Goal: Information Seeking & Learning: Learn about a topic

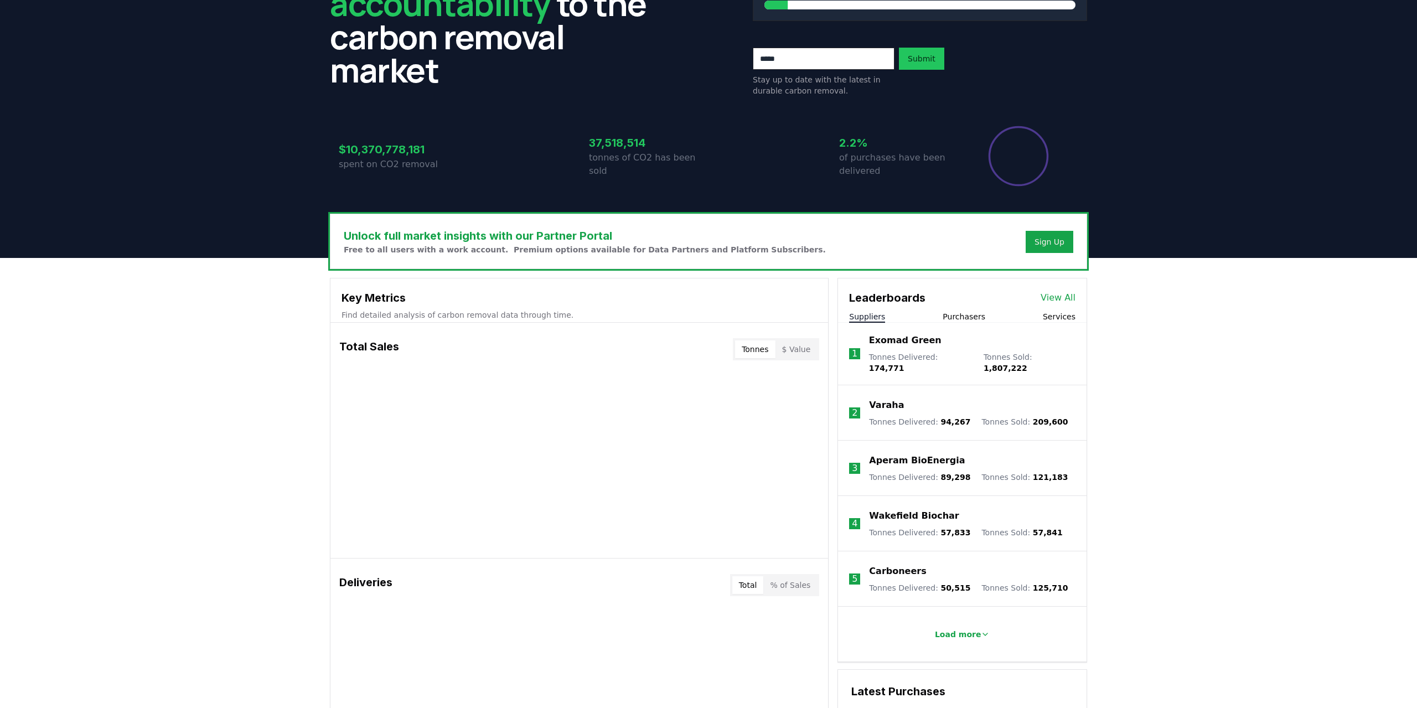
scroll to position [173, 0]
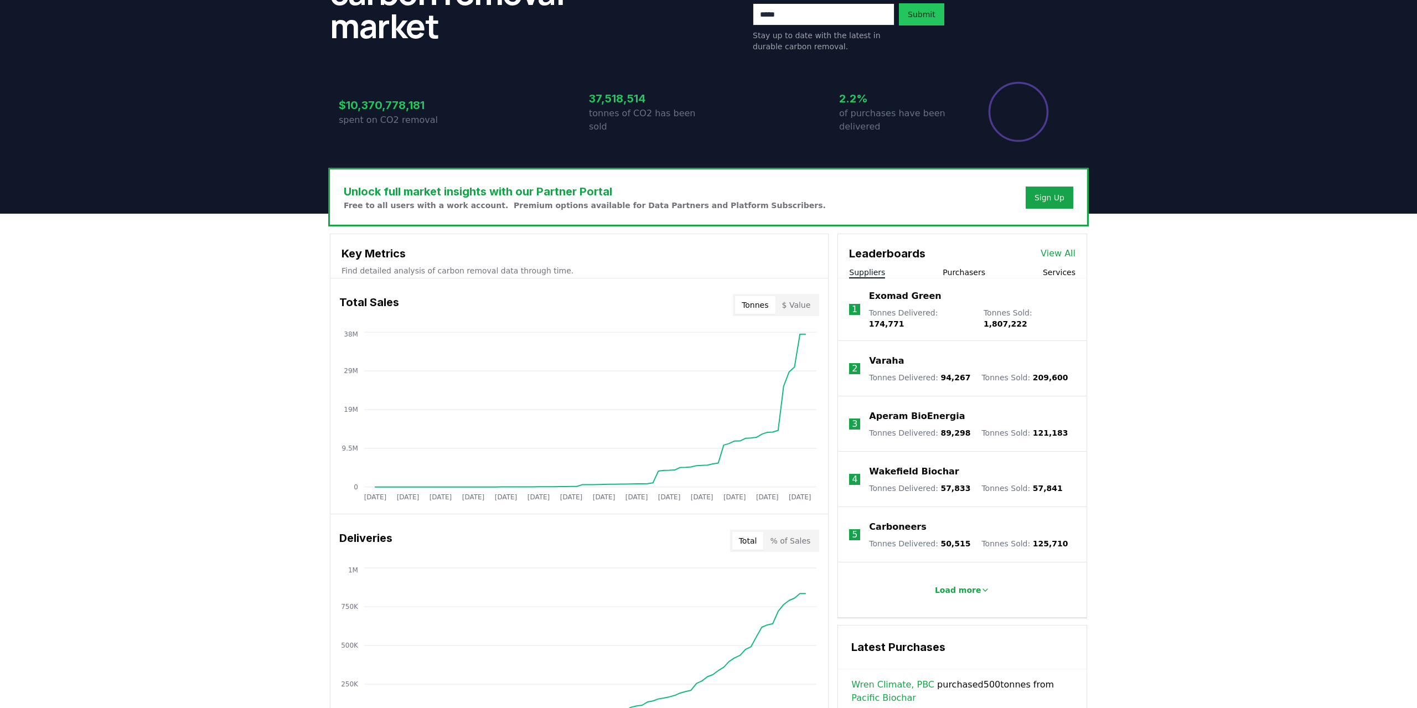
click at [978, 584] on body "CDR . fyi Leaderboards CDR Map Pricing Survey Events Partners About Us Blog Con…" at bounding box center [708, 544] width 1417 height 1435
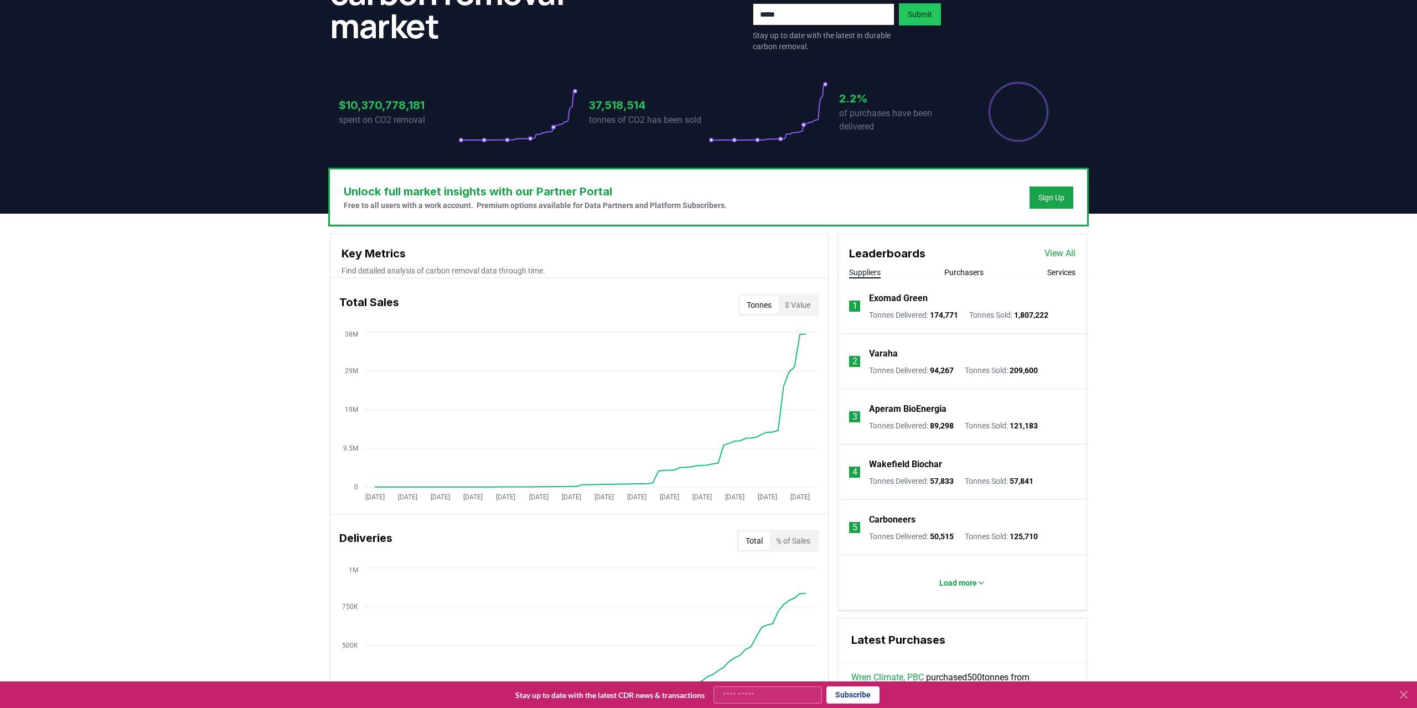
click at [232, 402] on div "Unlock full market insights with our Partner Portal Free to all users with a wo…" at bounding box center [708, 651] width 1417 height 875
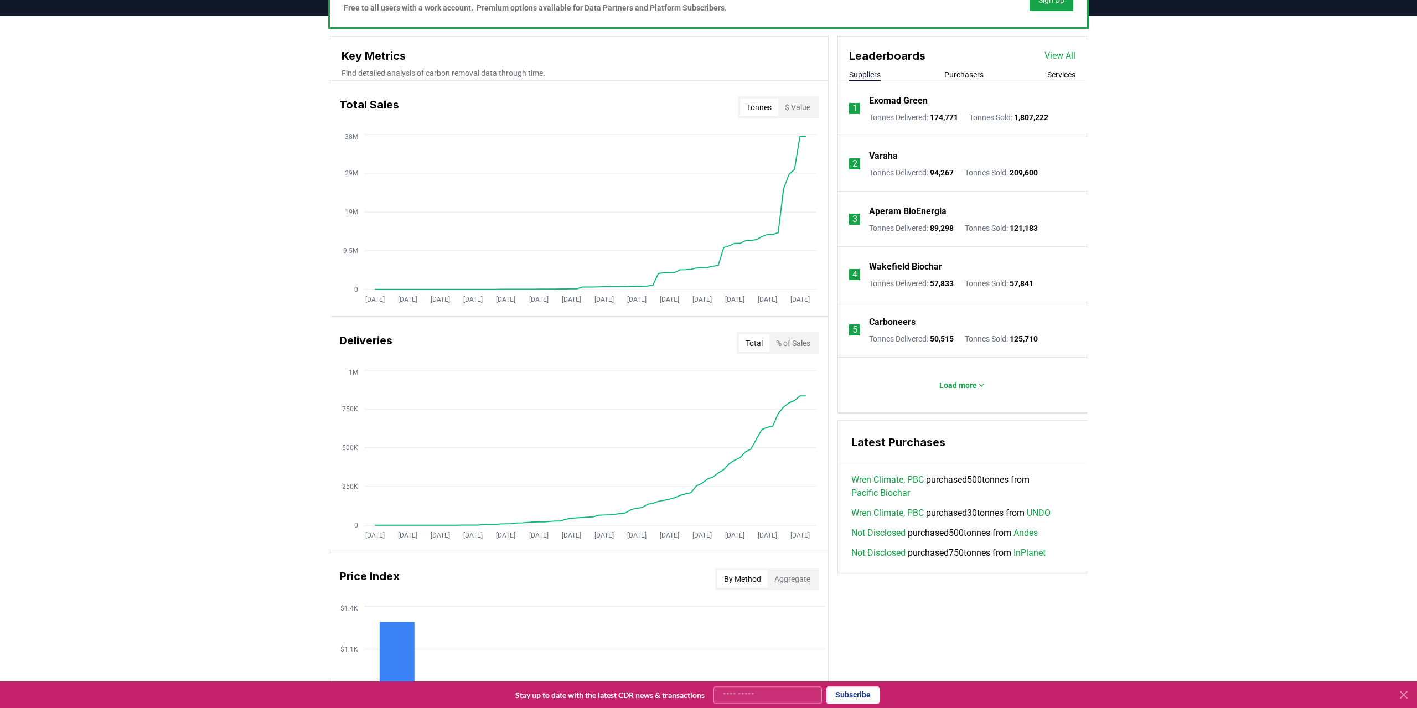
scroll to position [346, 0]
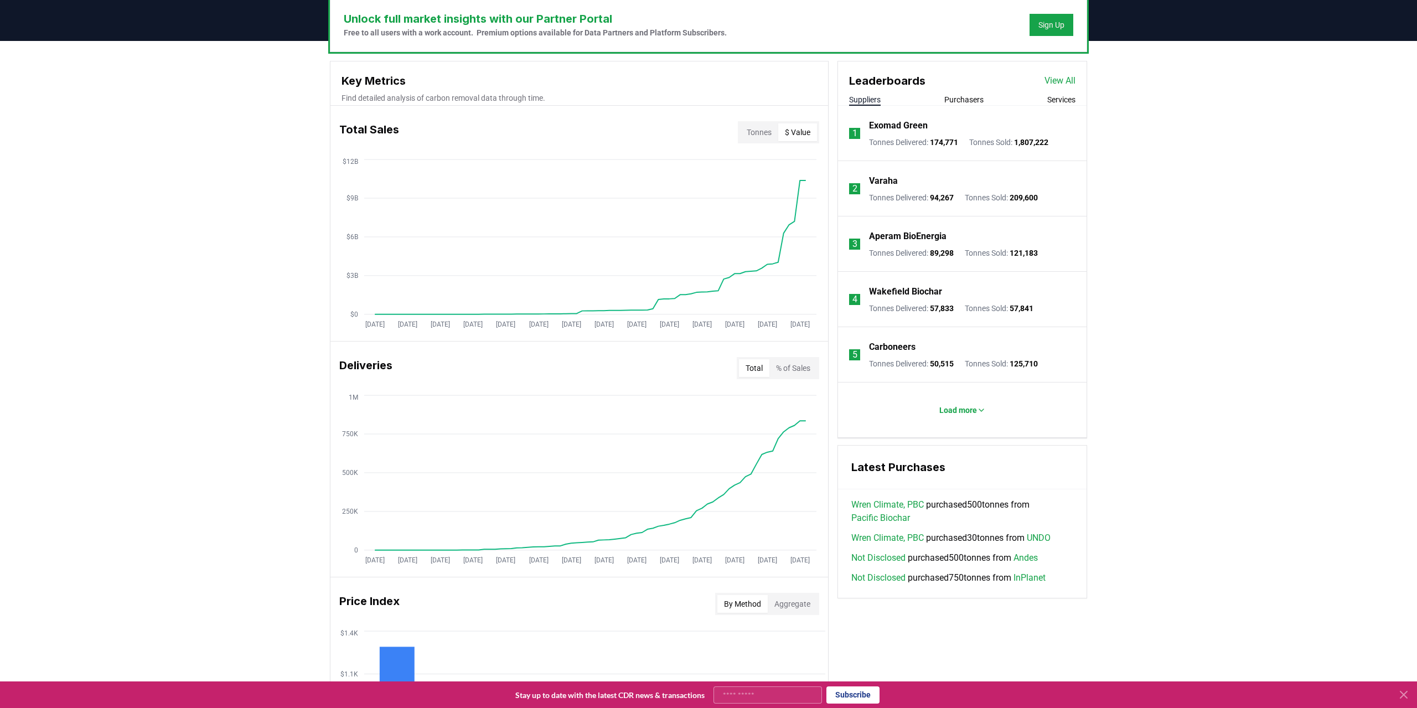
click at [809, 130] on button "$ Value" at bounding box center [797, 132] width 39 height 18
click at [194, 239] on div "Unlock full market insights with our Partner Portal Free to all users with a wo…" at bounding box center [708, 478] width 1417 height 875
click at [205, 431] on div "Unlock full market insights with our Partner Portal Free to all users with a wo…" at bounding box center [708, 478] width 1417 height 875
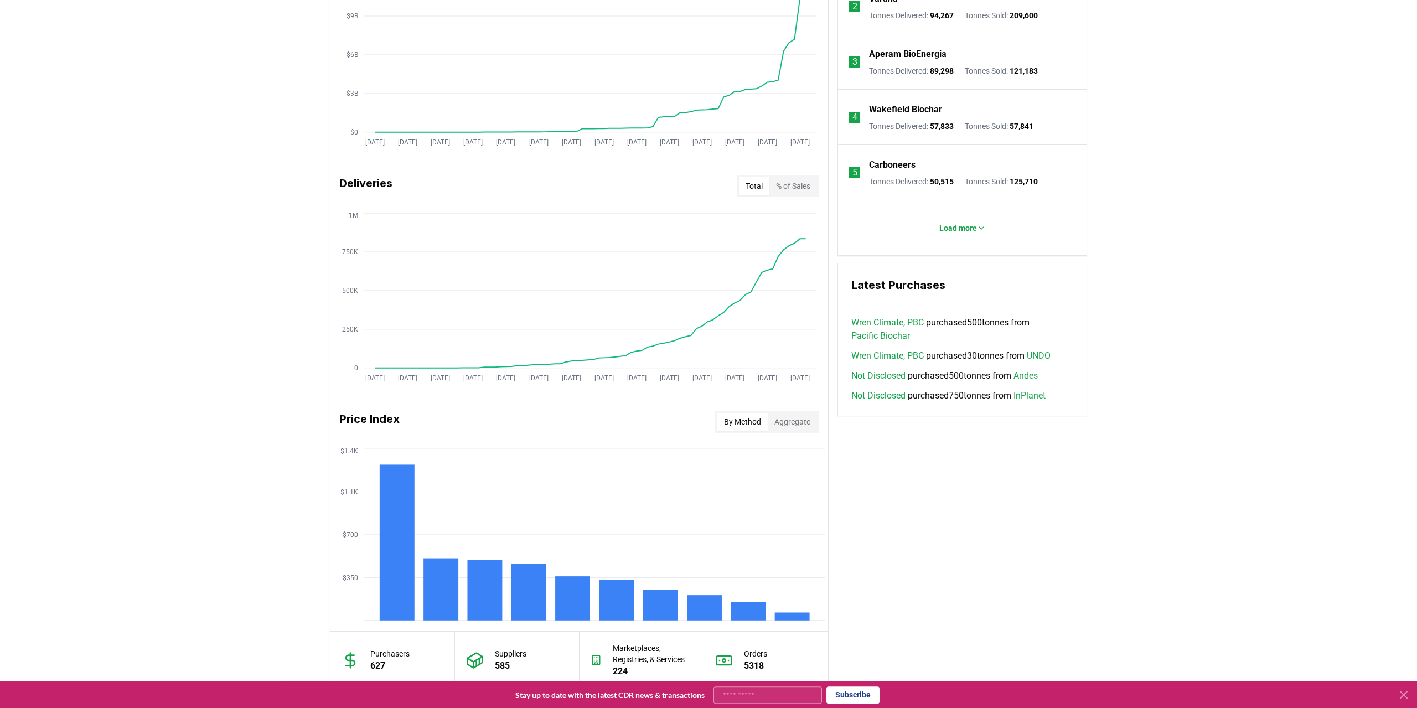
scroll to position [633, 0]
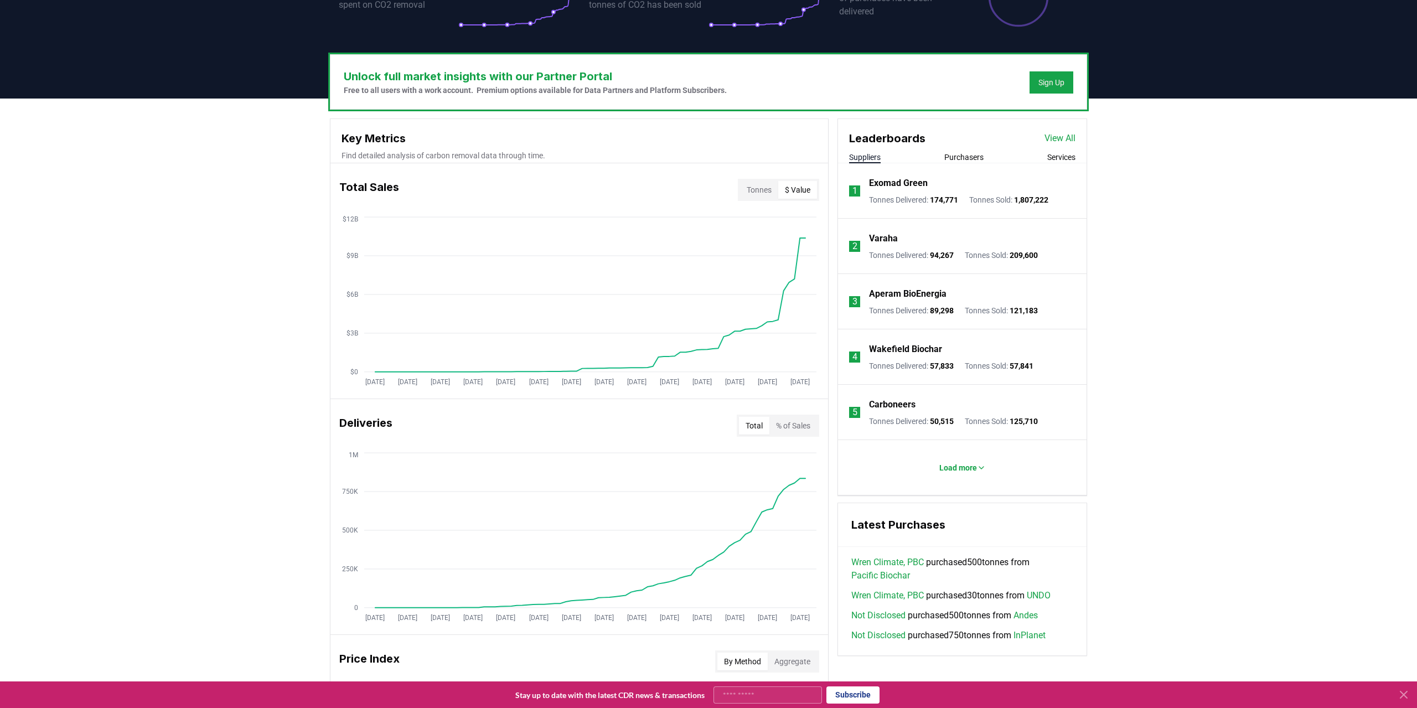
click at [1142, 292] on div "Unlock full market insights with our Partner Portal Free to all users with a wo…" at bounding box center [708, 536] width 1417 height 875
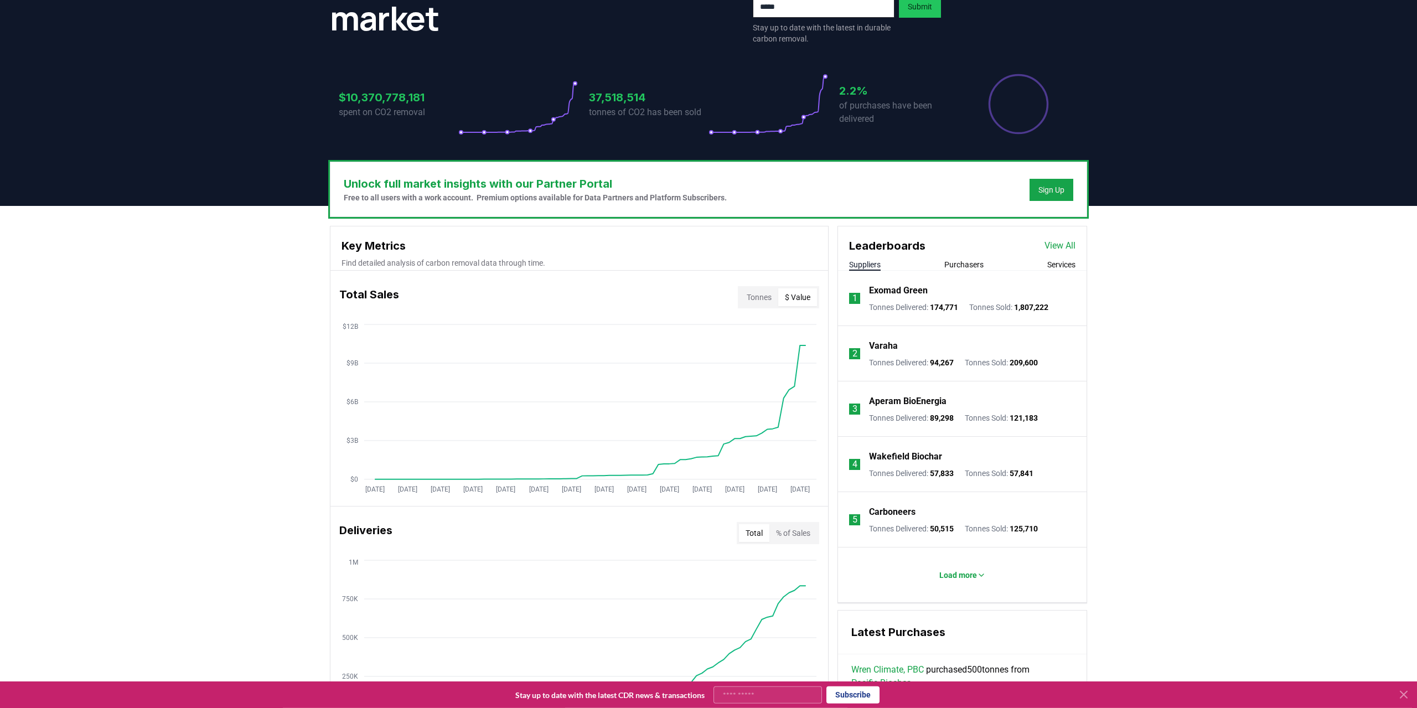
scroll to position [58, 0]
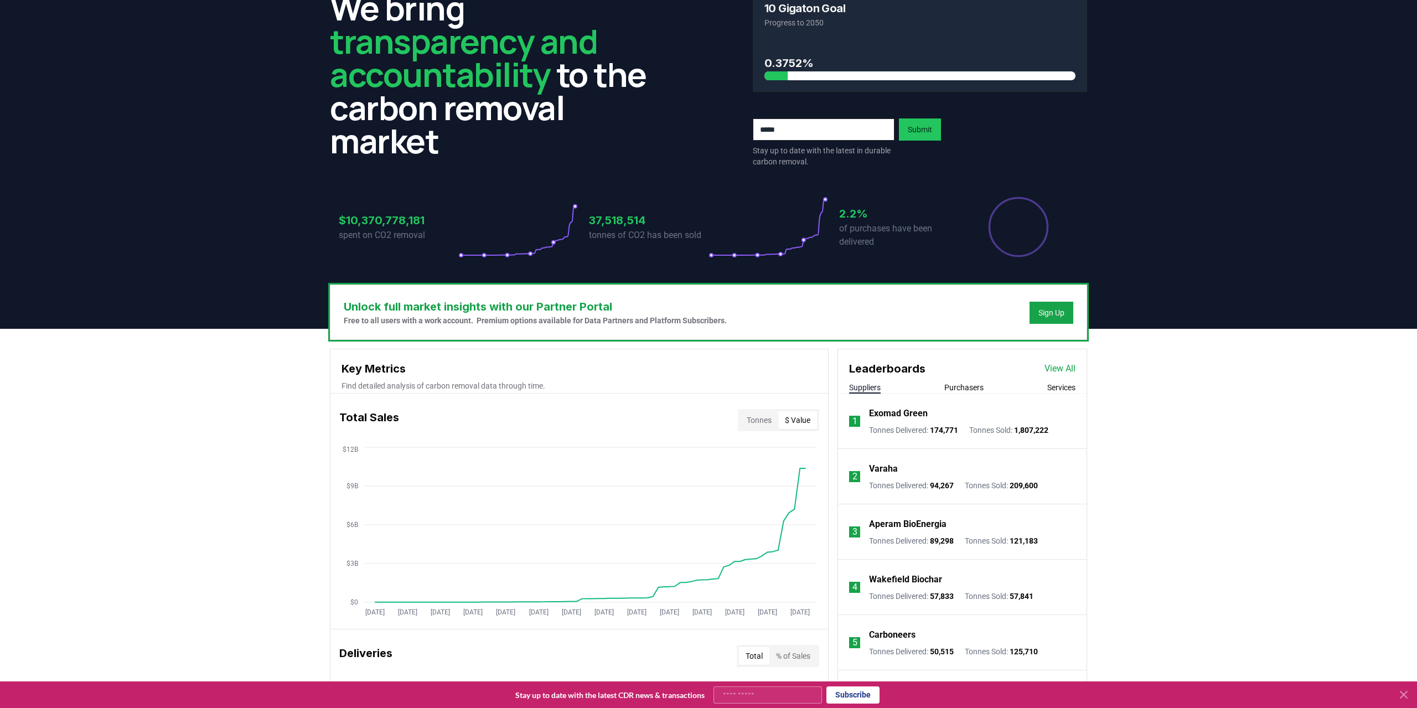
click at [1272, 285] on header "We bring transparency and accountability to the carbon removal market 10 Gigato…" at bounding box center [708, 155] width 1417 height 347
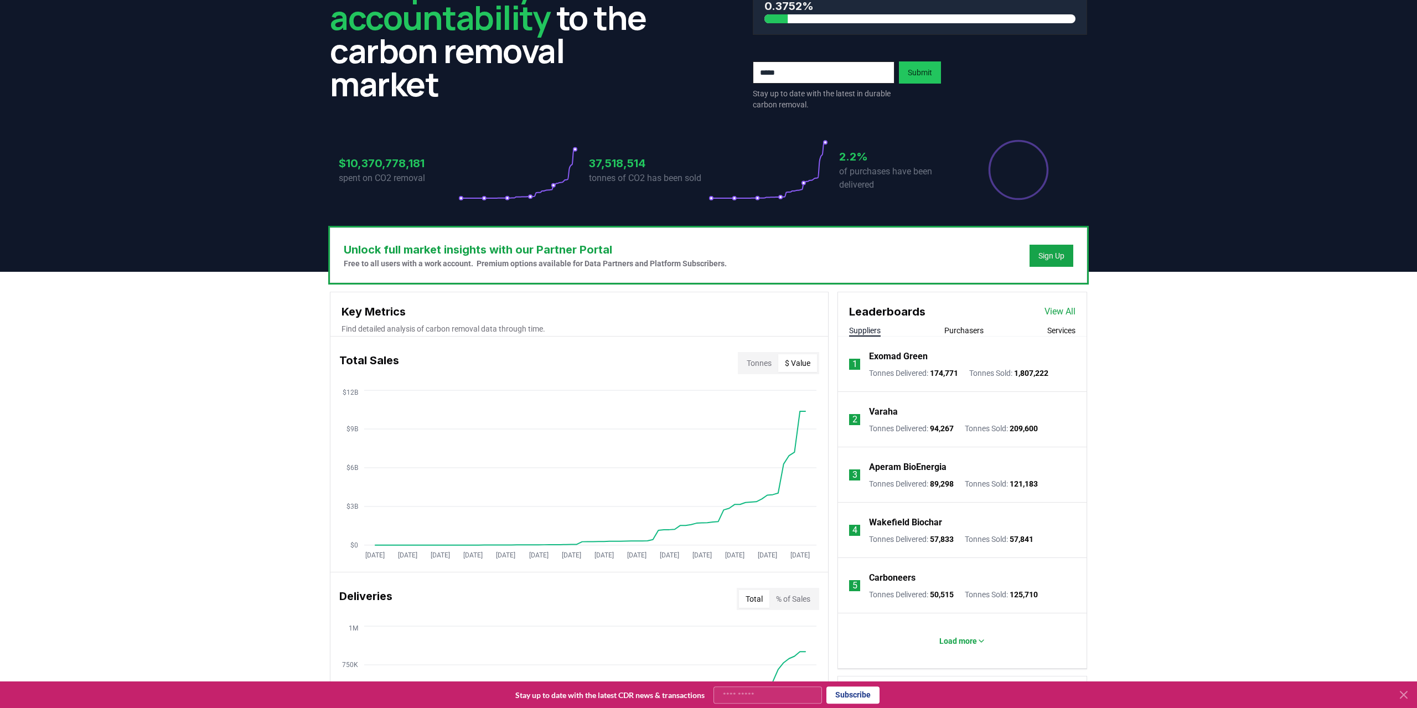
scroll to position [115, 0]
click at [1058, 316] on link "View All" at bounding box center [1060, 311] width 31 height 13
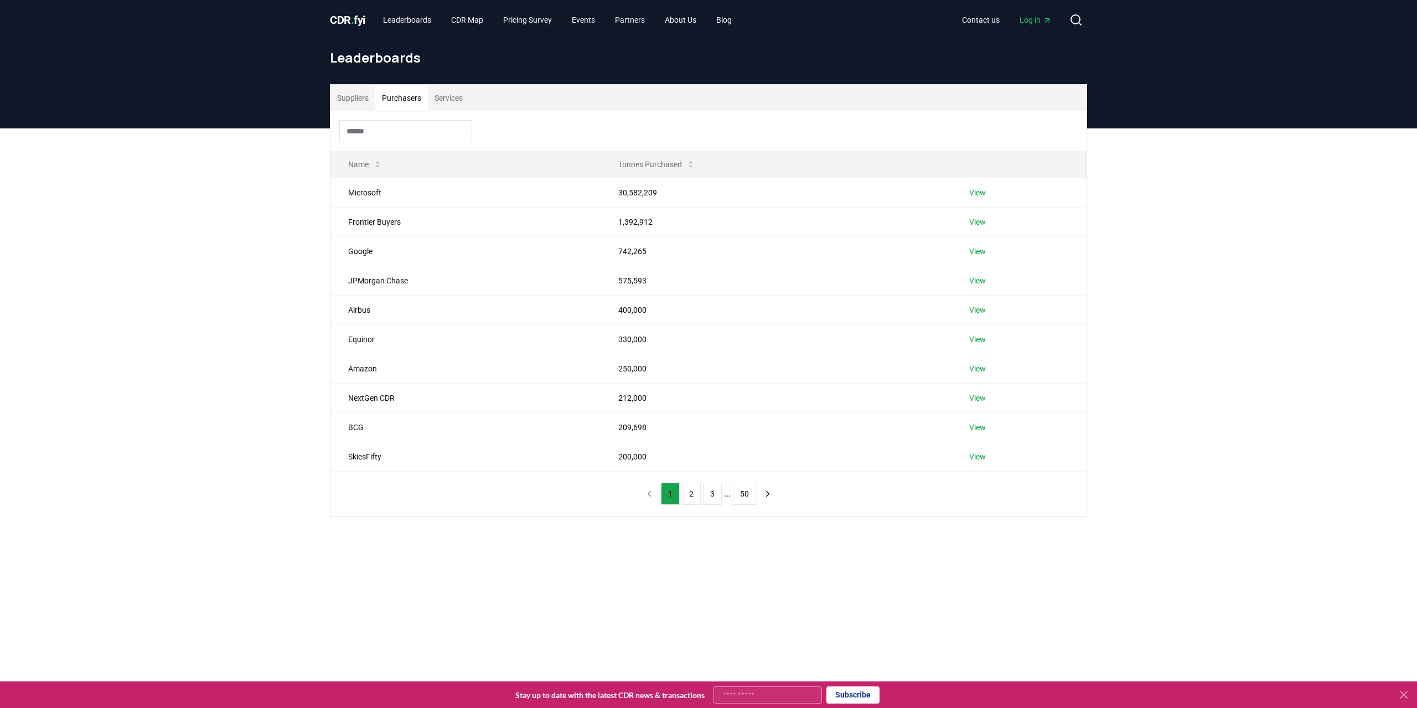
click at [415, 97] on button "Purchasers" at bounding box center [401, 98] width 53 height 27
click at [290, 256] on div "Suppliers Purchasers Services Name Tonnes Purchased Microsoft 30,582,209 View F…" at bounding box center [708, 344] width 1417 height 432
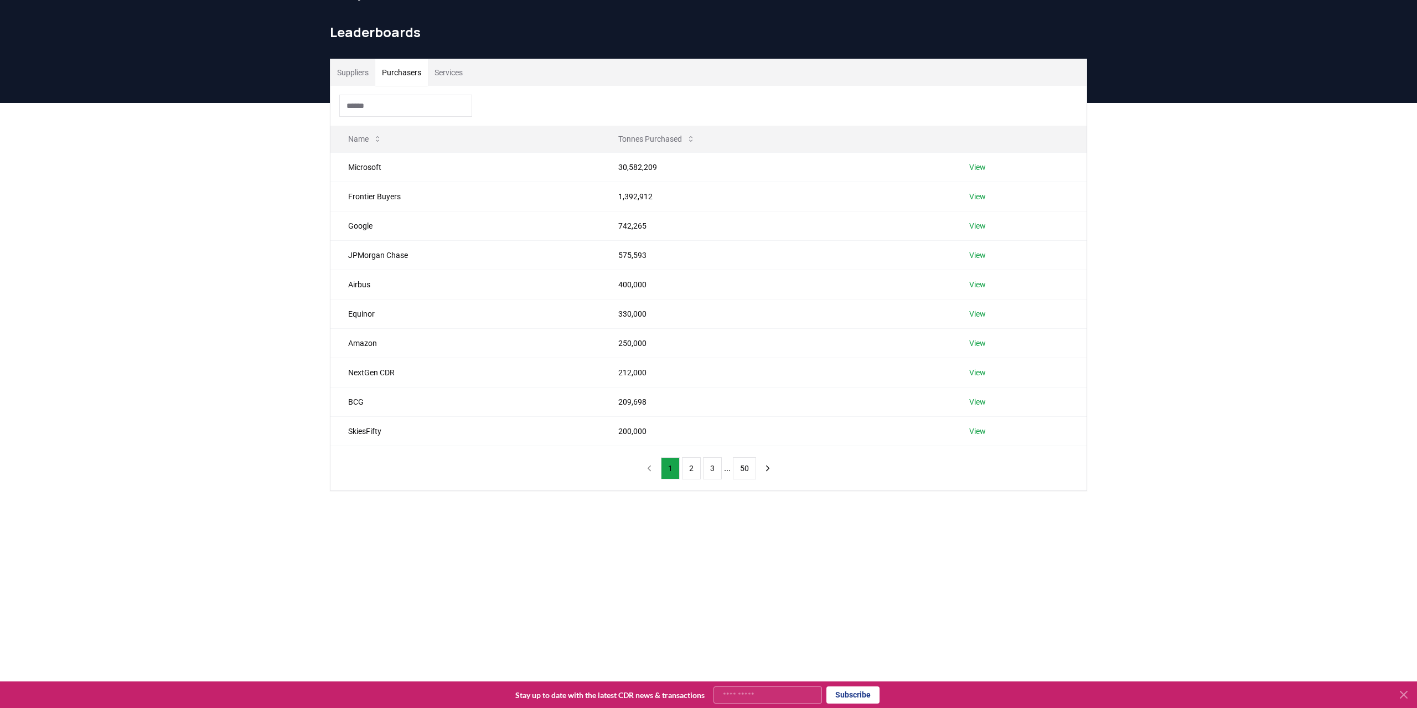
scroll to position [58, 0]
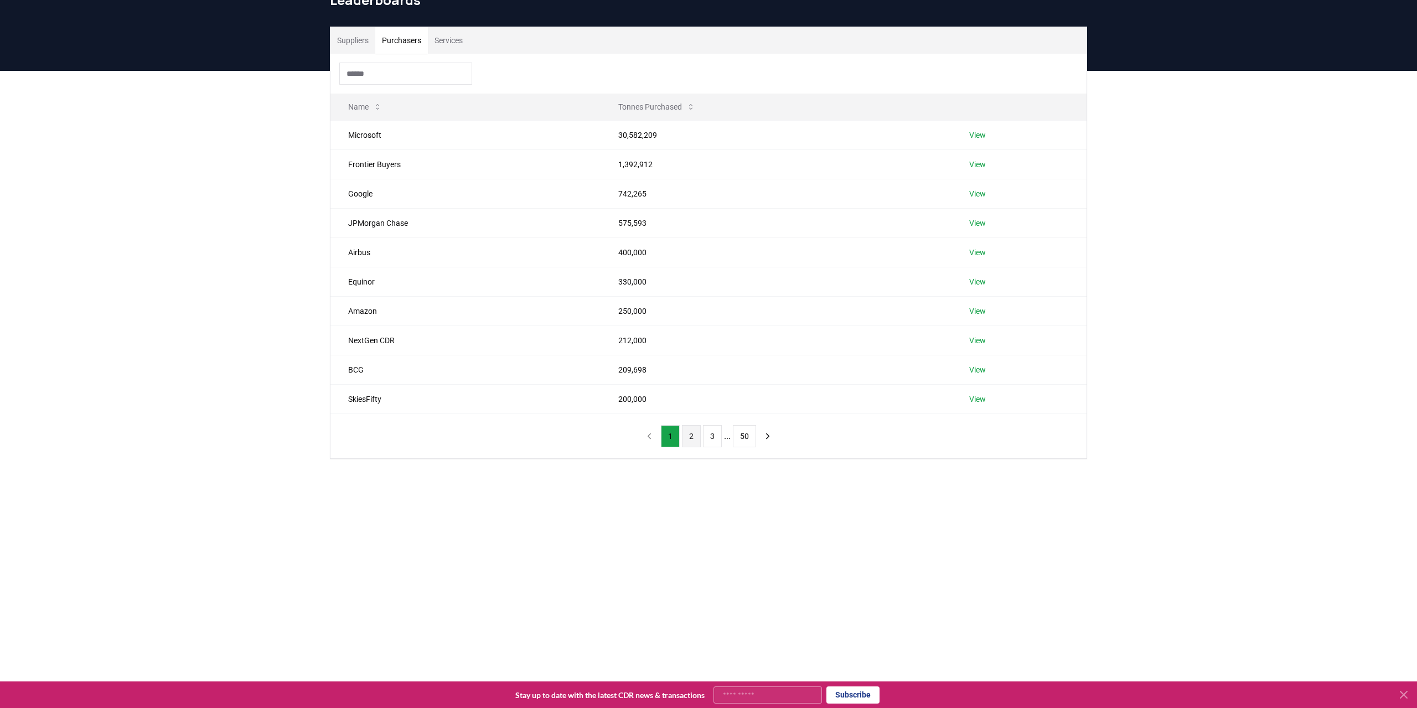
click at [689, 433] on button "2" at bounding box center [691, 436] width 19 height 22
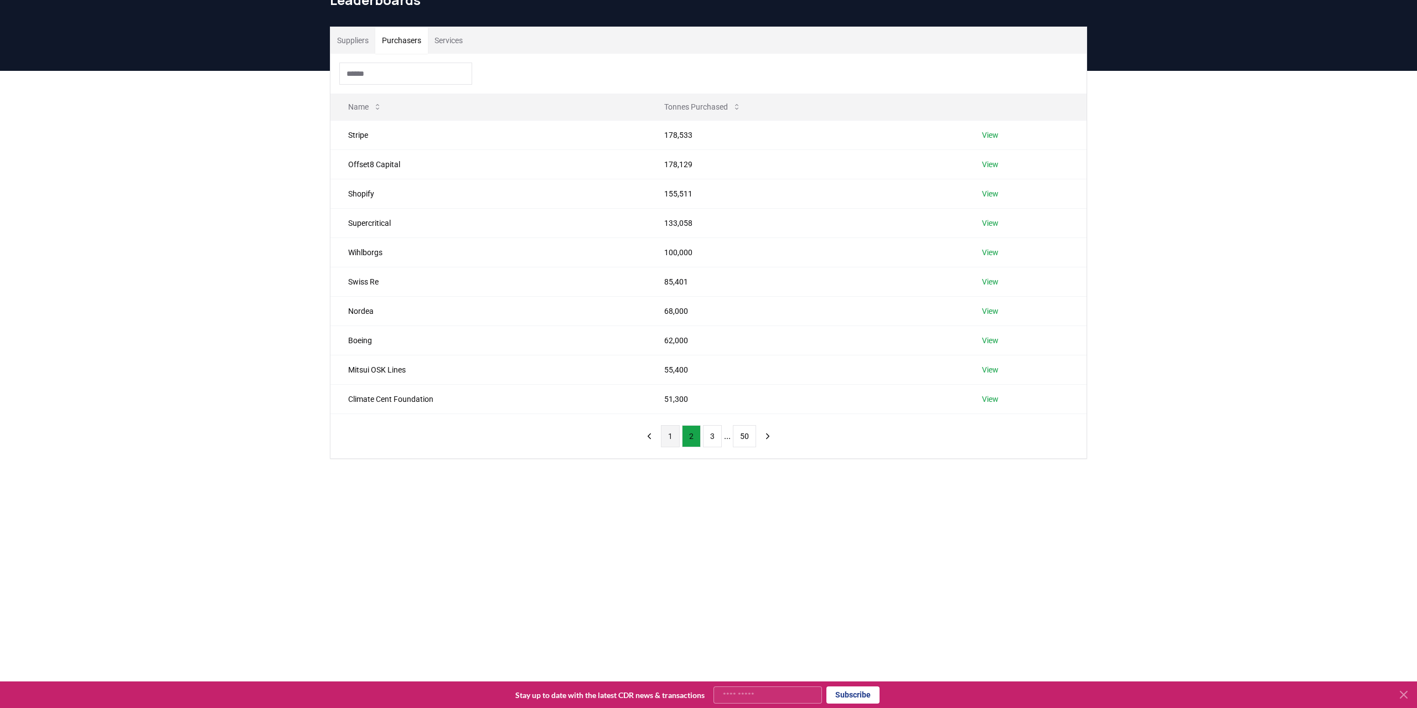
click at [674, 436] on button "1" at bounding box center [670, 436] width 19 height 22
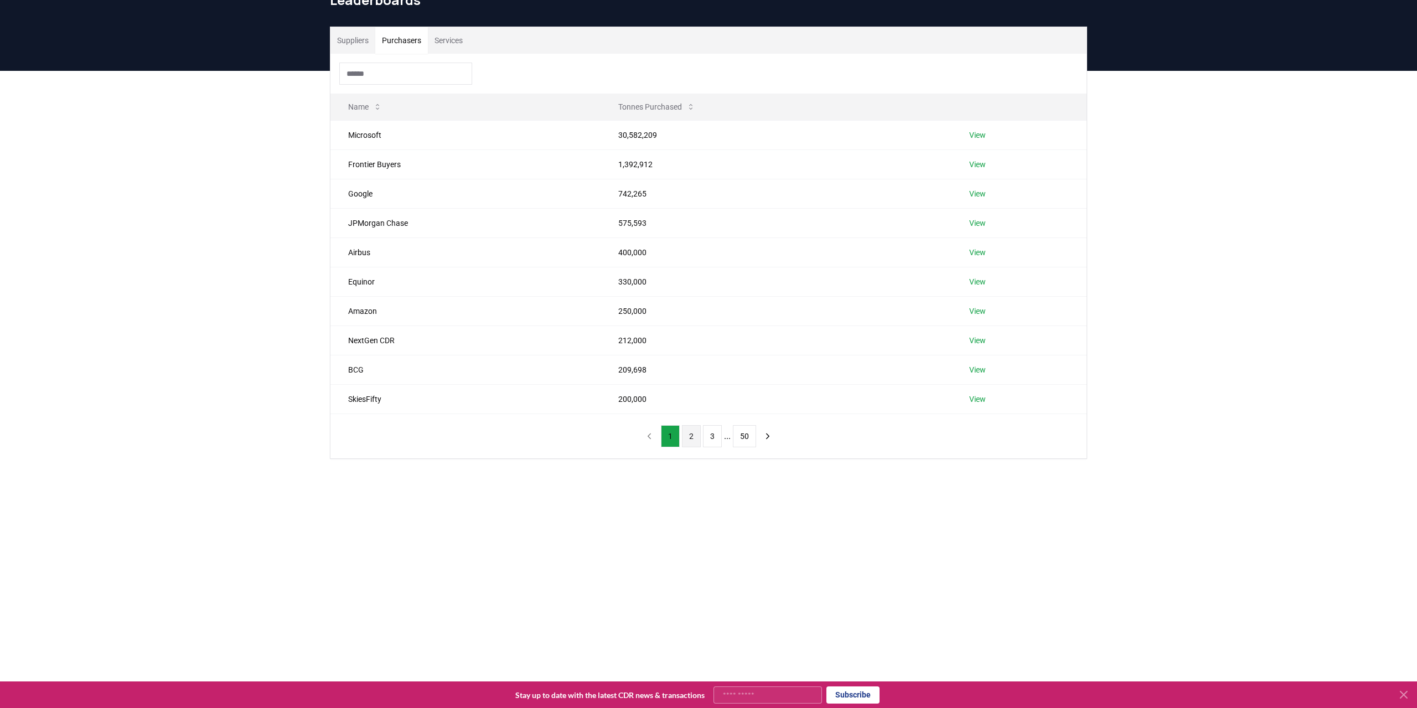
click at [698, 434] on button "2" at bounding box center [691, 436] width 19 height 22
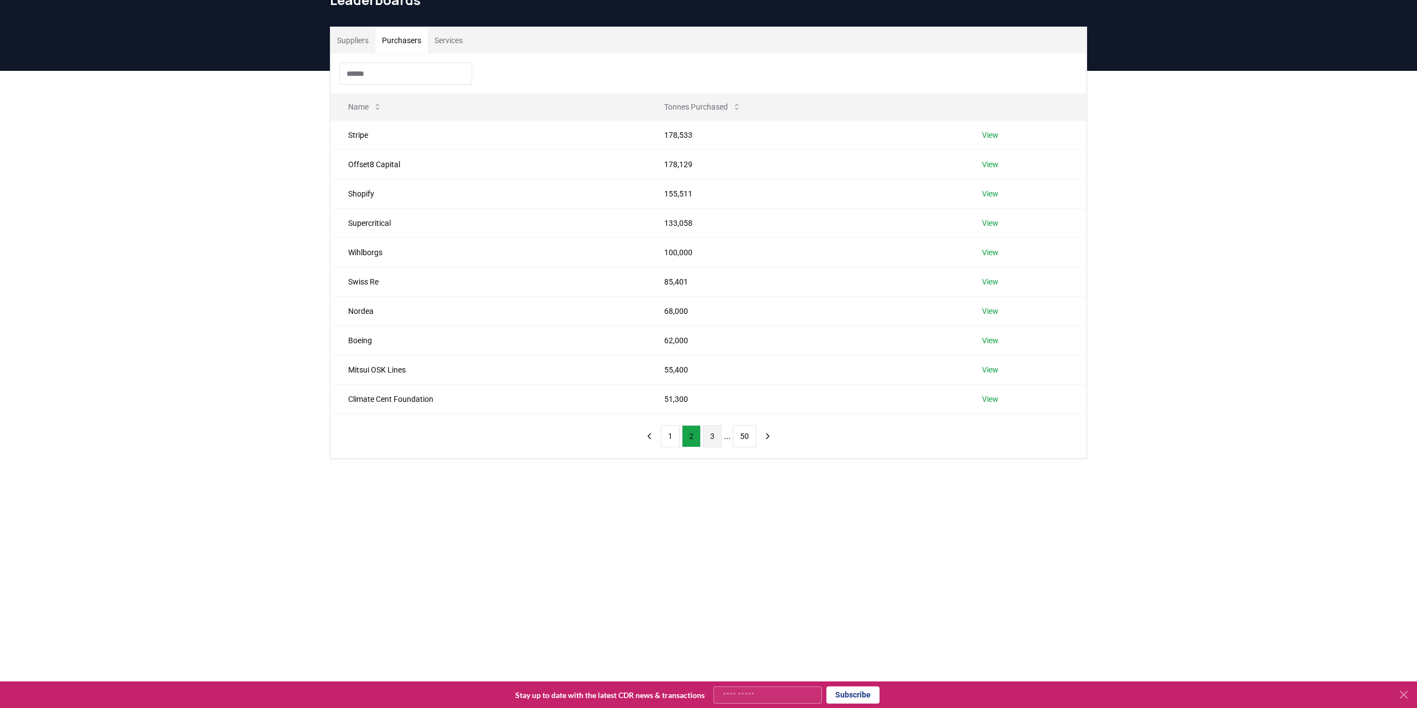
click at [716, 435] on button "3" at bounding box center [712, 436] width 19 height 22
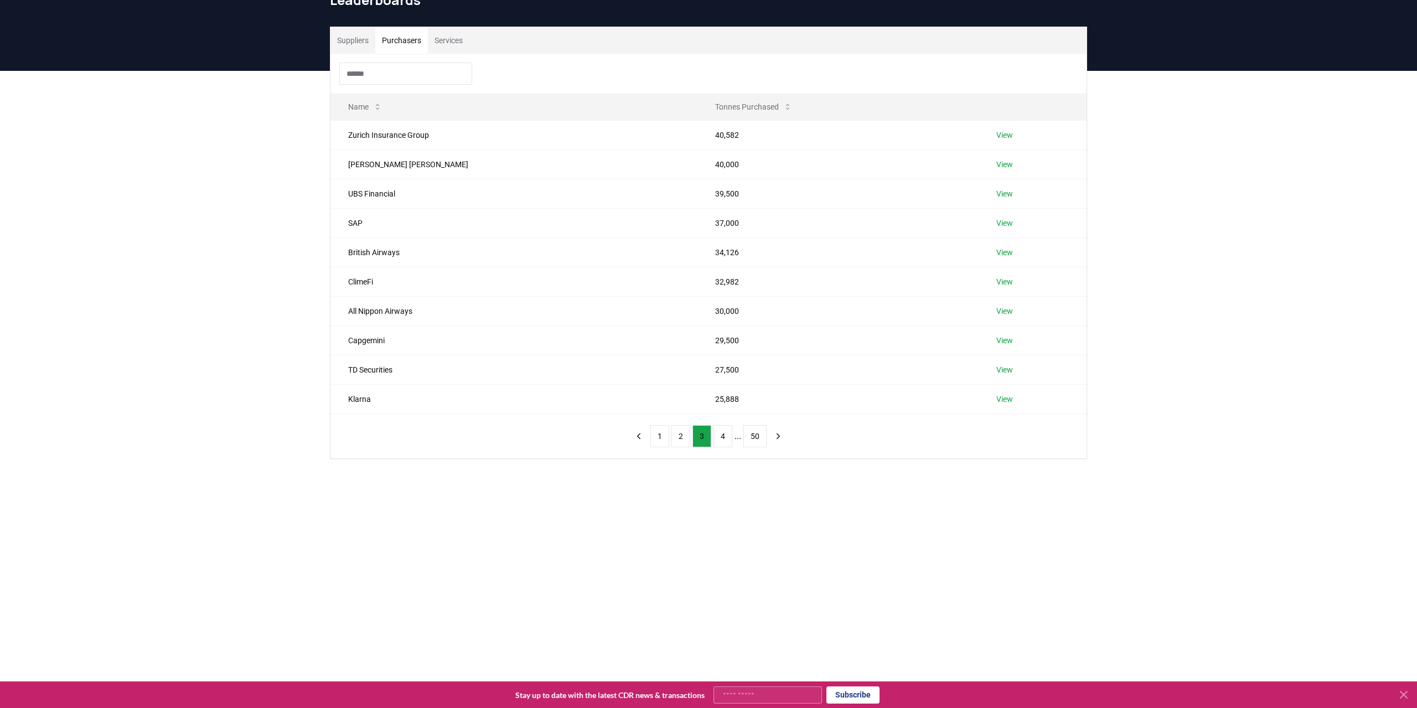
click at [467, 44] on button "Services" at bounding box center [449, 40] width 42 height 27
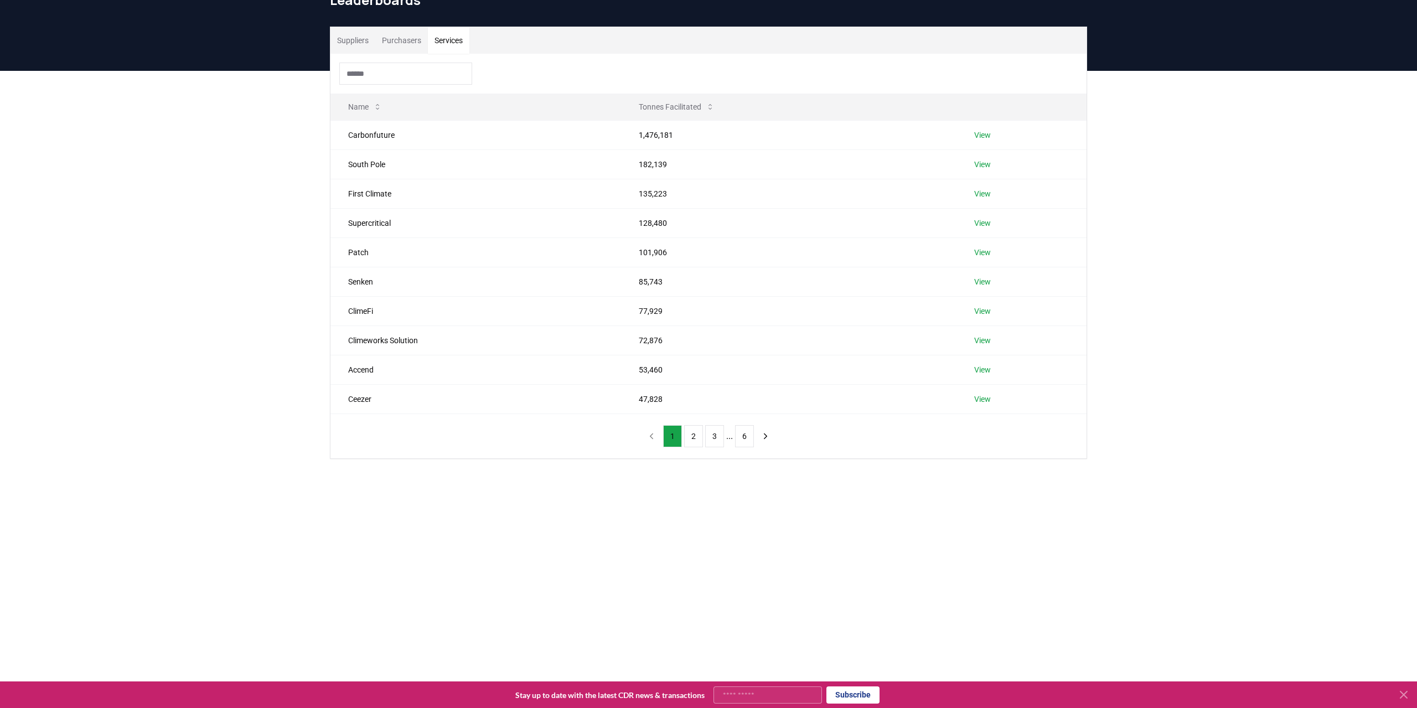
click at [219, 161] on div "Suppliers Purchasers Services Name Tonnes Facilitated Carbonfuture 1,476,181 Vi…" at bounding box center [708, 287] width 1417 height 432
click at [198, 308] on div "Suppliers Purchasers Services Name Tonnes Facilitated Carbonfuture 1,476,181 Vi…" at bounding box center [708, 287] width 1417 height 432
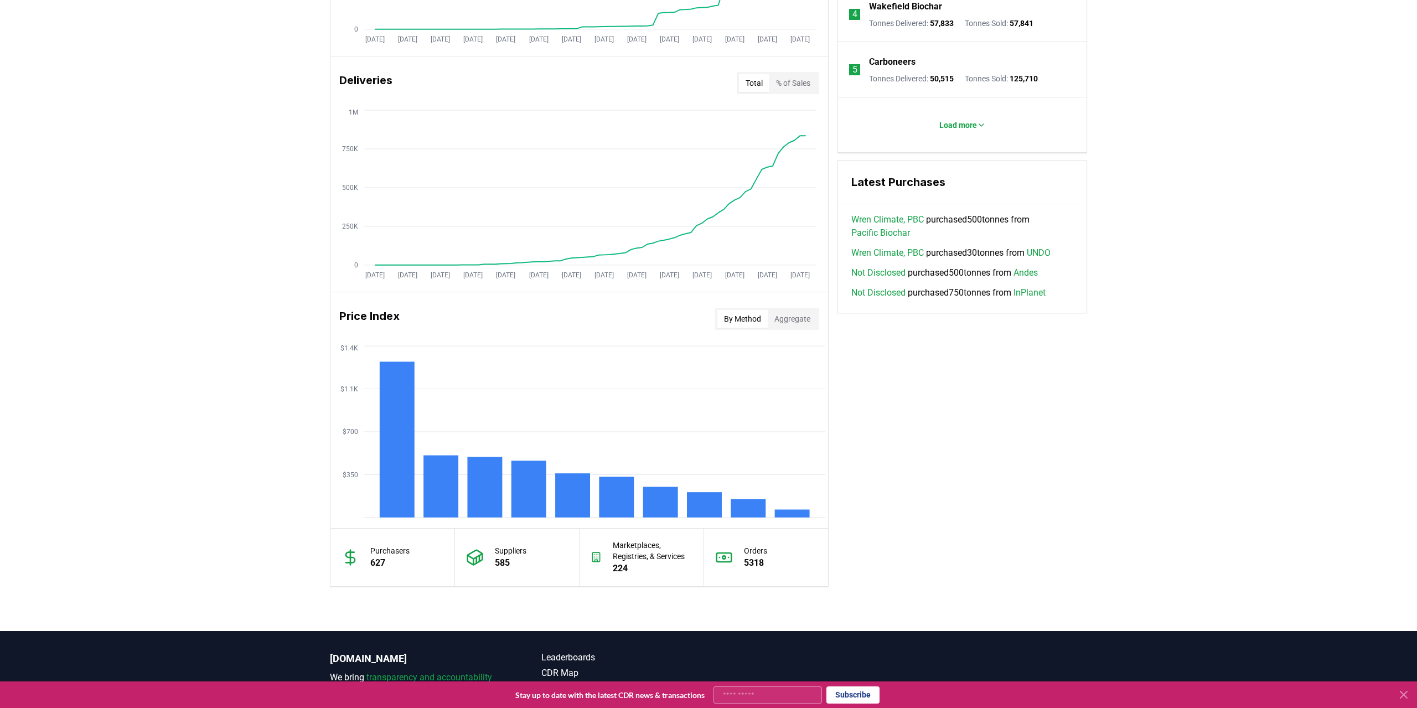
scroll to position [633, 0]
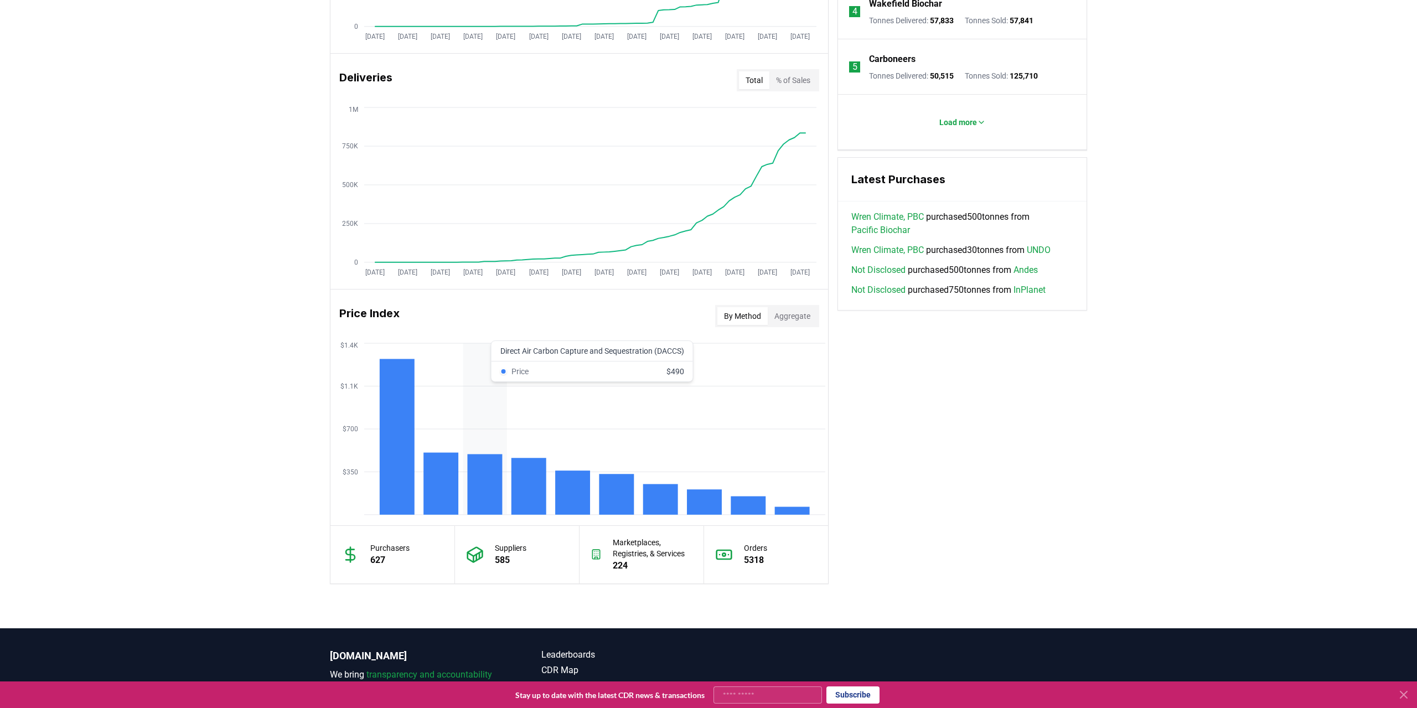
click at [490, 494] on rect at bounding box center [485, 485] width 35 height 60
click at [487, 436] on icon "$350 $700 $1.1K $1.4K" at bounding box center [580, 429] width 498 height 177
click at [1101, 513] on div "Unlock full market insights with our Partner Portal Free to all users with a wo…" at bounding box center [708, 190] width 1417 height 875
drag, startPoint x: 965, startPoint y: 415, endPoint x: 966, endPoint y: 487, distance: 72.5
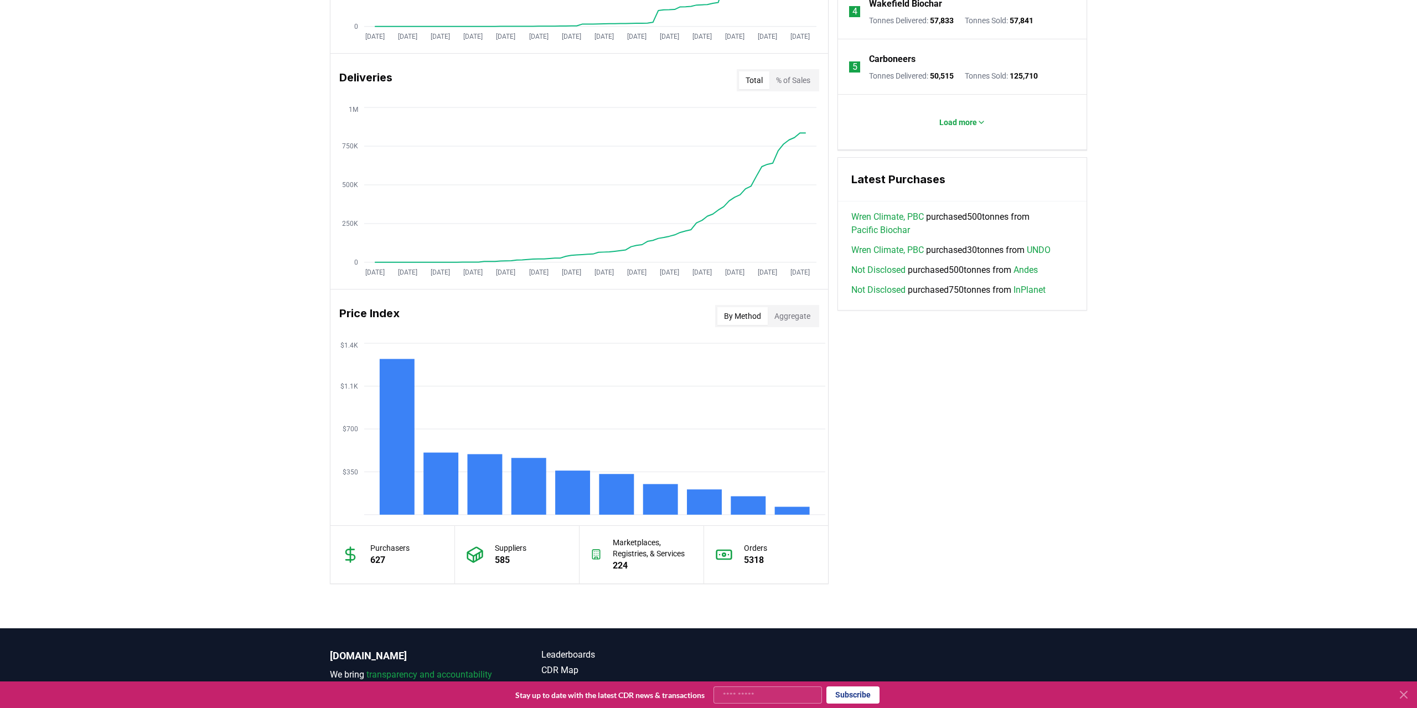
click at [965, 415] on div "Key Metrics Find detailed analysis of carbon removal data through time. Total S…" at bounding box center [708, 178] width 757 height 811
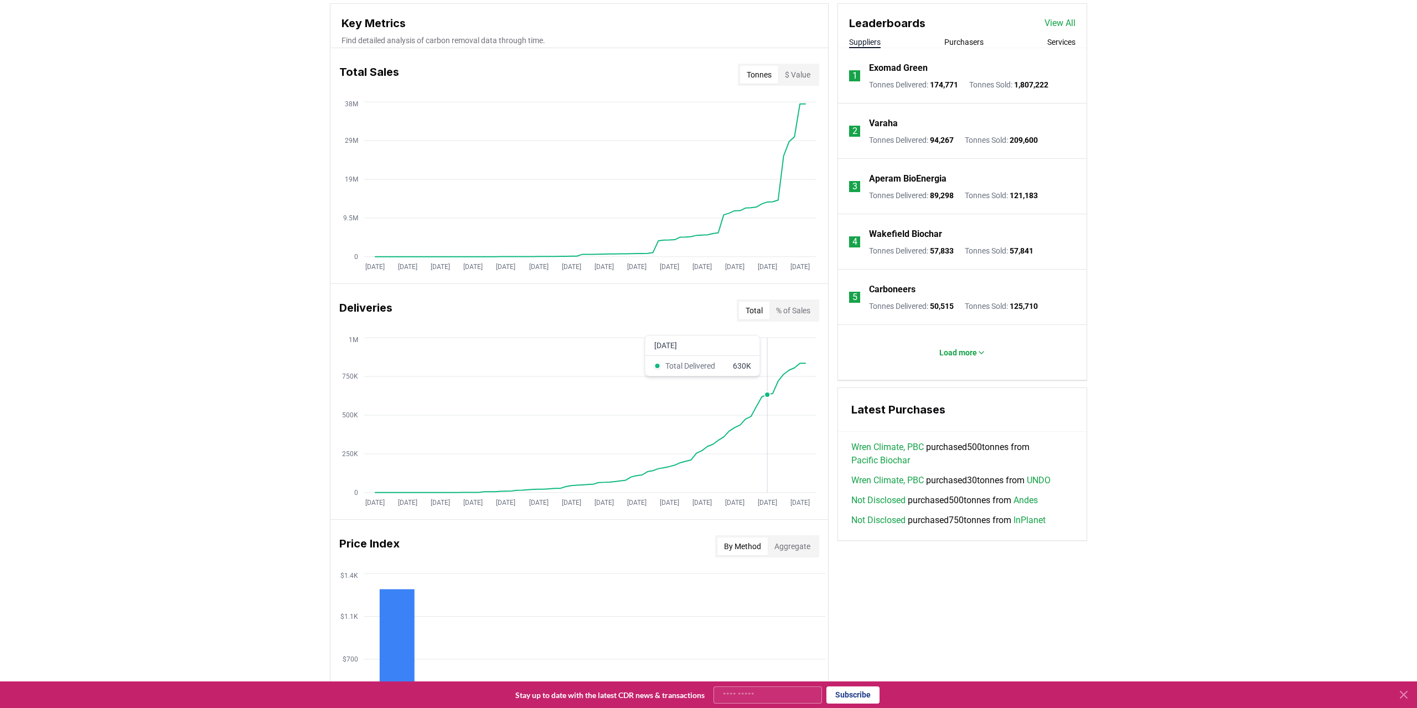
scroll to position [288, 0]
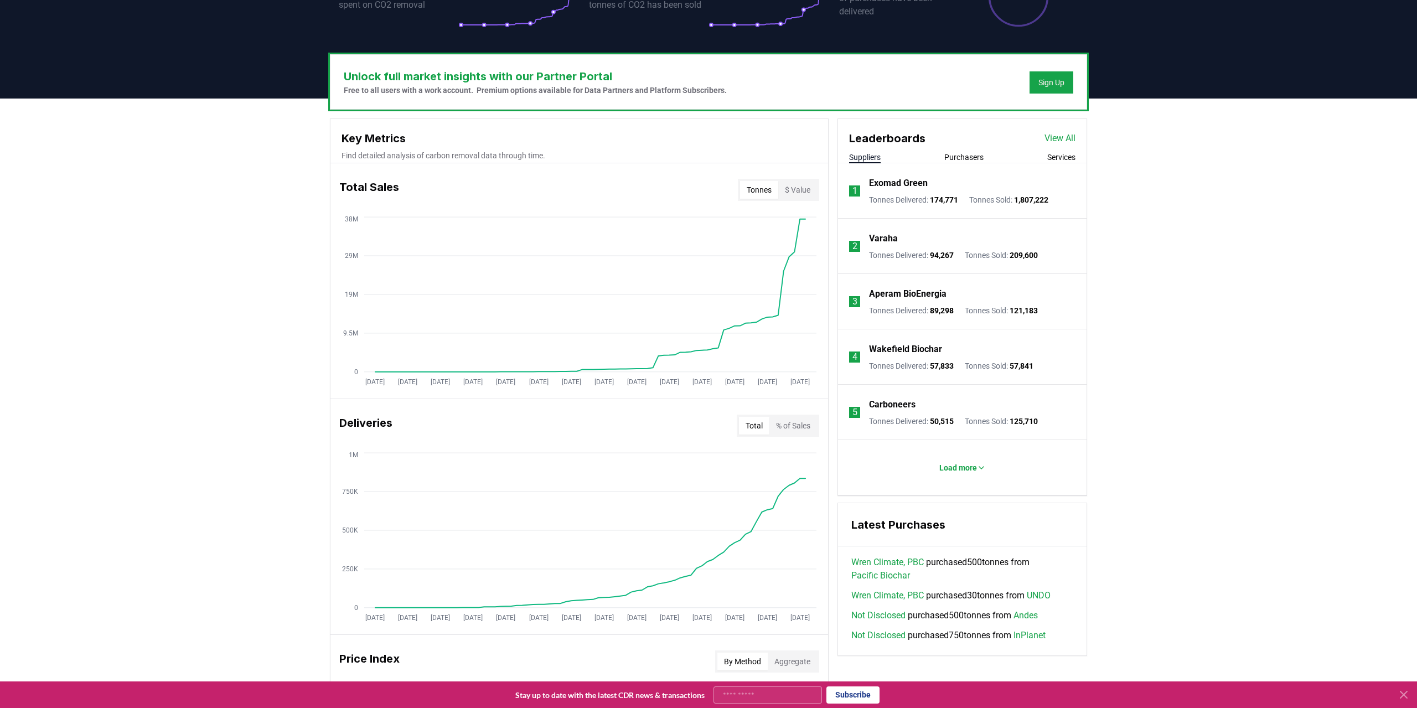
click at [1146, 396] on div "Unlock full market insights with our Partner Portal Free to all users with a wo…" at bounding box center [708, 536] width 1417 height 875
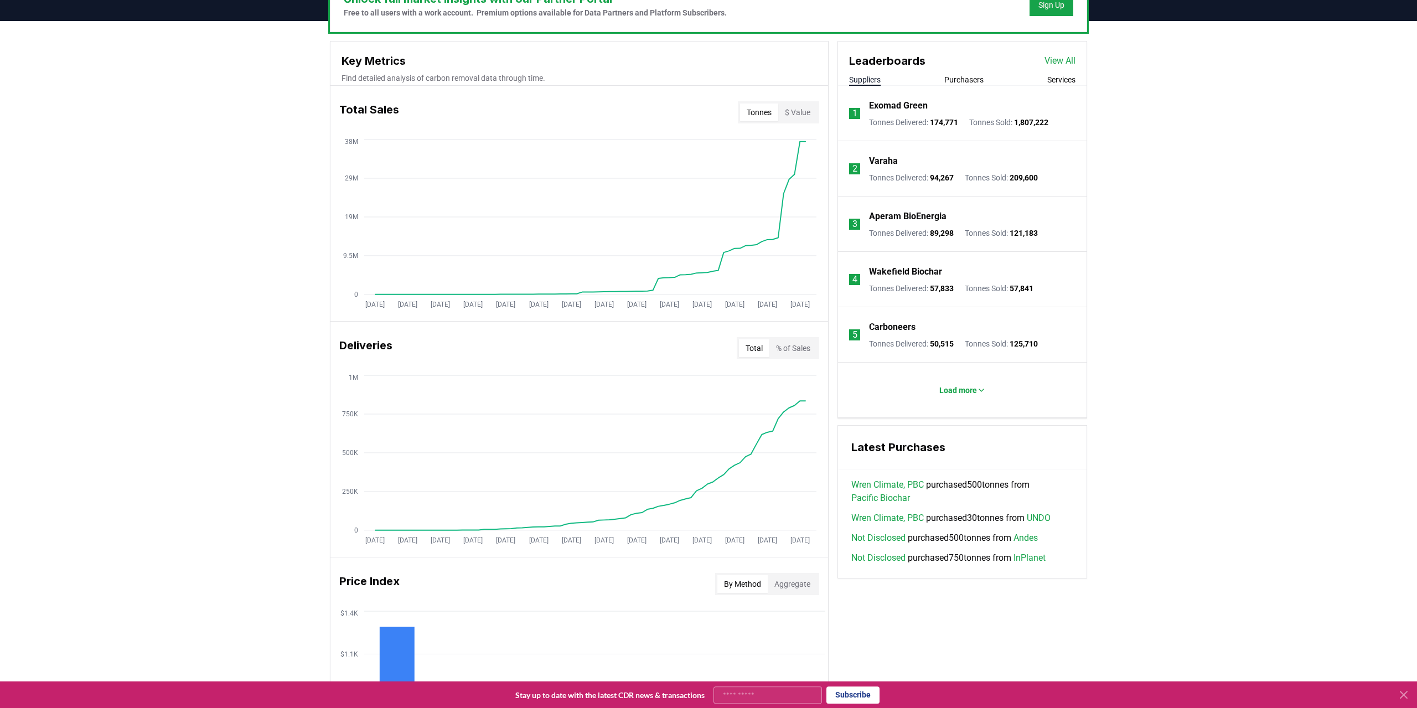
scroll to position [576, 0]
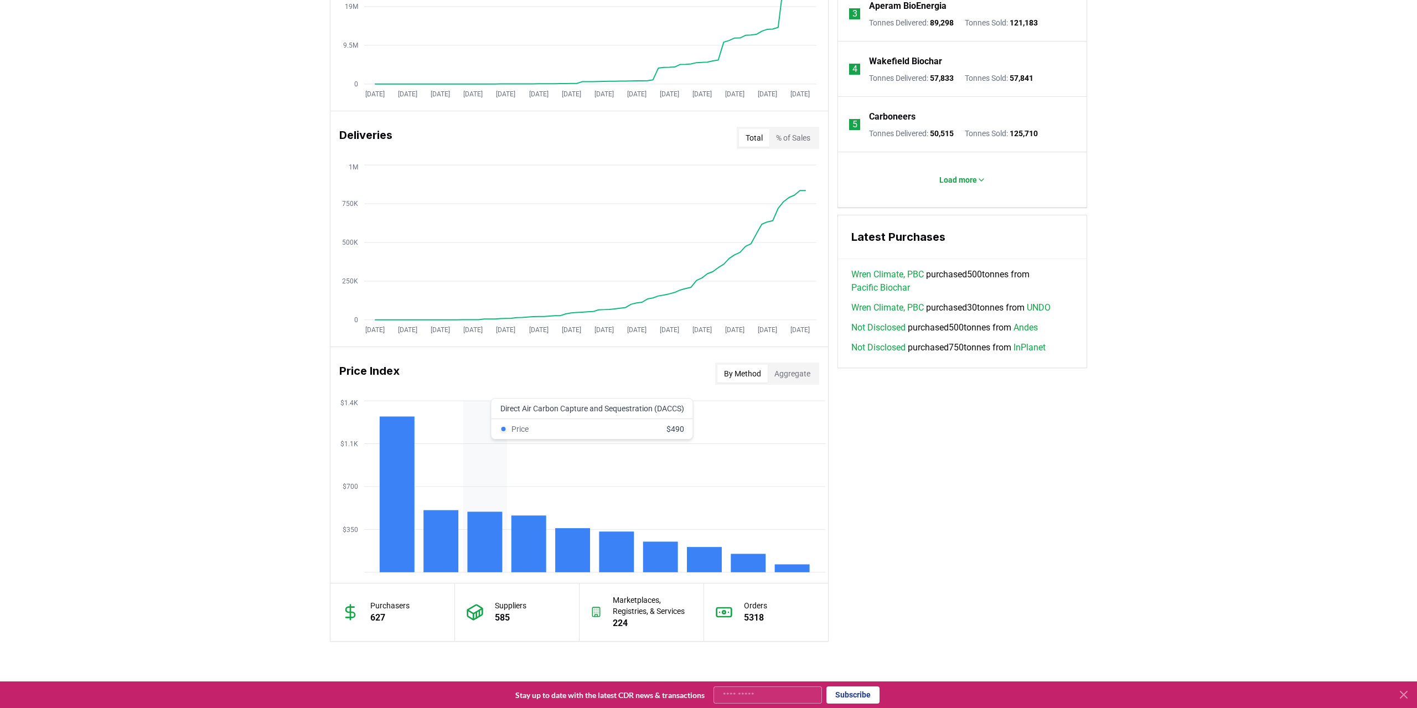
click at [481, 554] on rect at bounding box center [485, 542] width 35 height 60
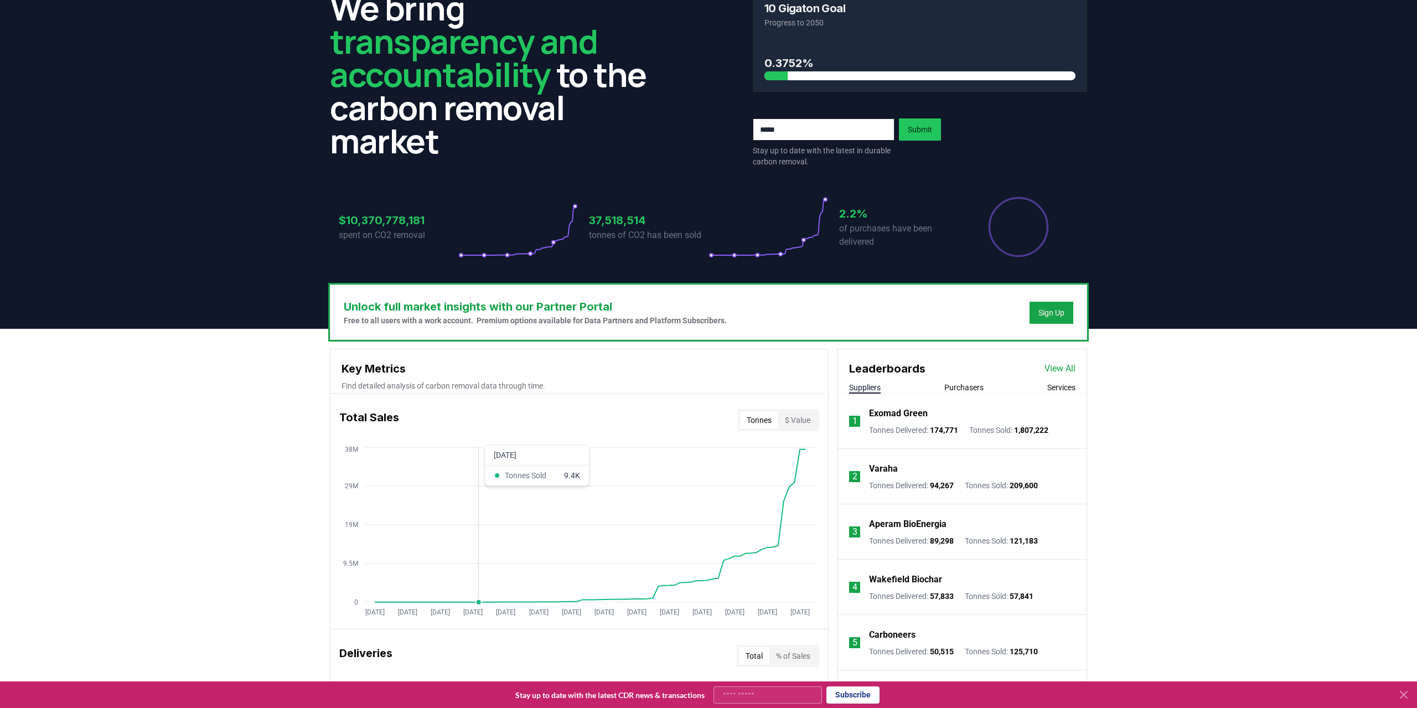
scroll to position [0, 0]
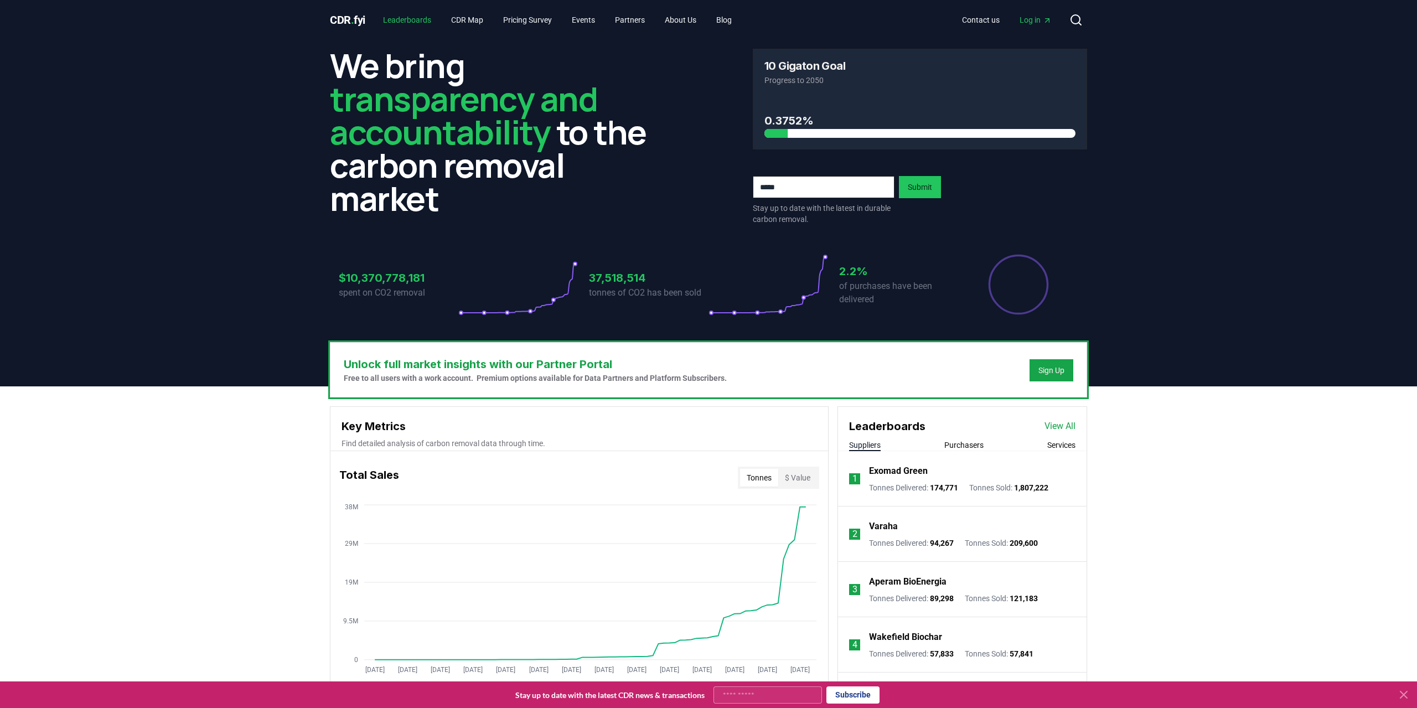
click at [409, 19] on link "Leaderboards" at bounding box center [407, 20] width 66 height 20
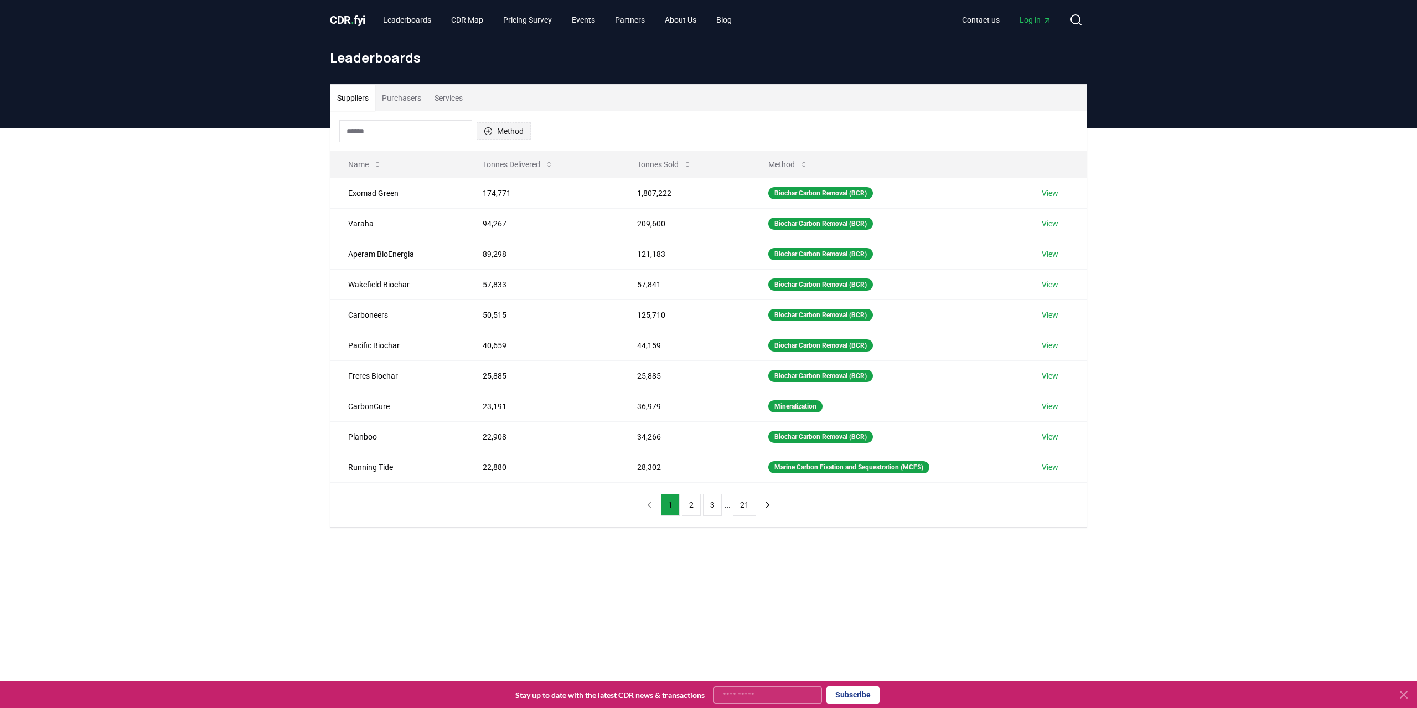
click at [506, 133] on button "Method" at bounding box center [504, 131] width 54 height 18
click at [489, 282] on div "Suggestions" at bounding box center [488, 281] width 9 height 9
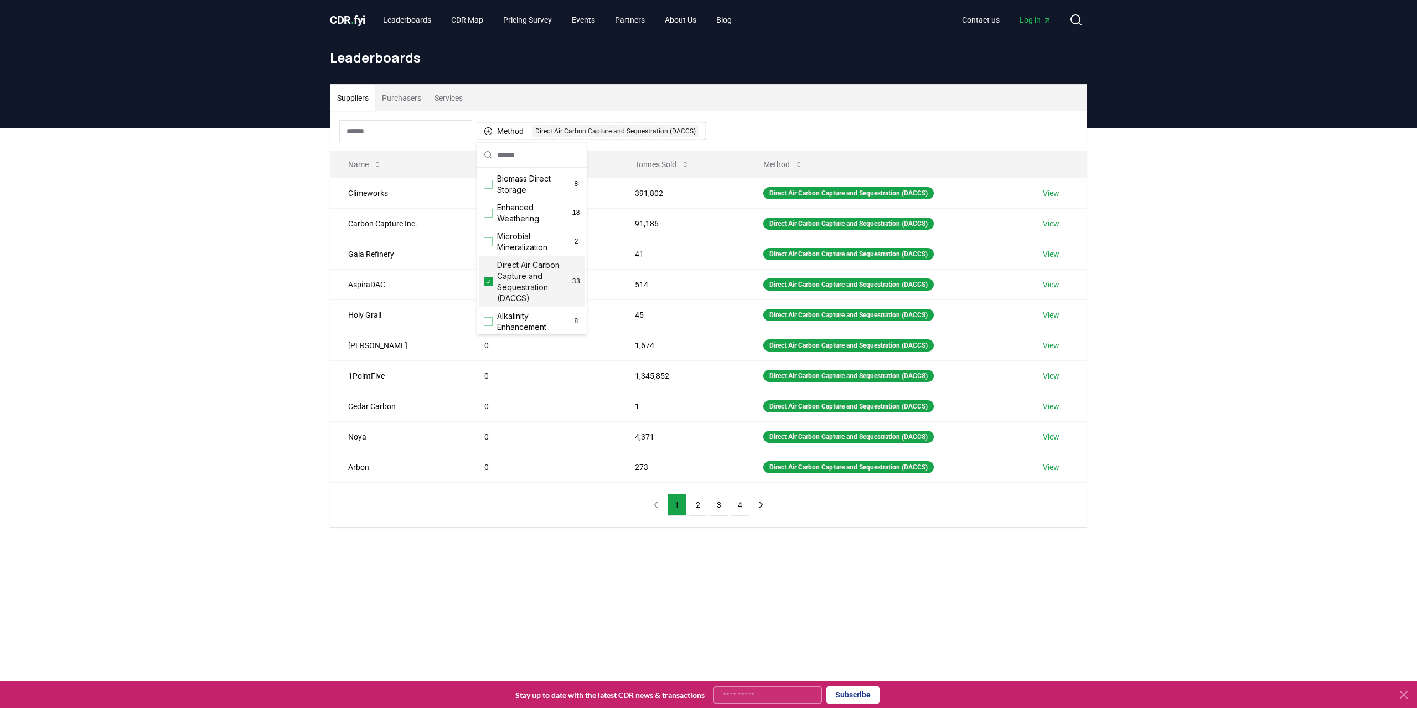
click at [208, 264] on div "Suppliers Purchasers Services Method 1 Direct Air Carbon Capture and Sequestrat…" at bounding box center [708, 350] width 1417 height 444
click at [1261, 508] on div "Suppliers Purchasers Services Method 1 Direct Air Carbon Capture and Sequestrat…" at bounding box center [708, 350] width 1417 height 444
click at [697, 504] on button "2" at bounding box center [698, 505] width 19 height 22
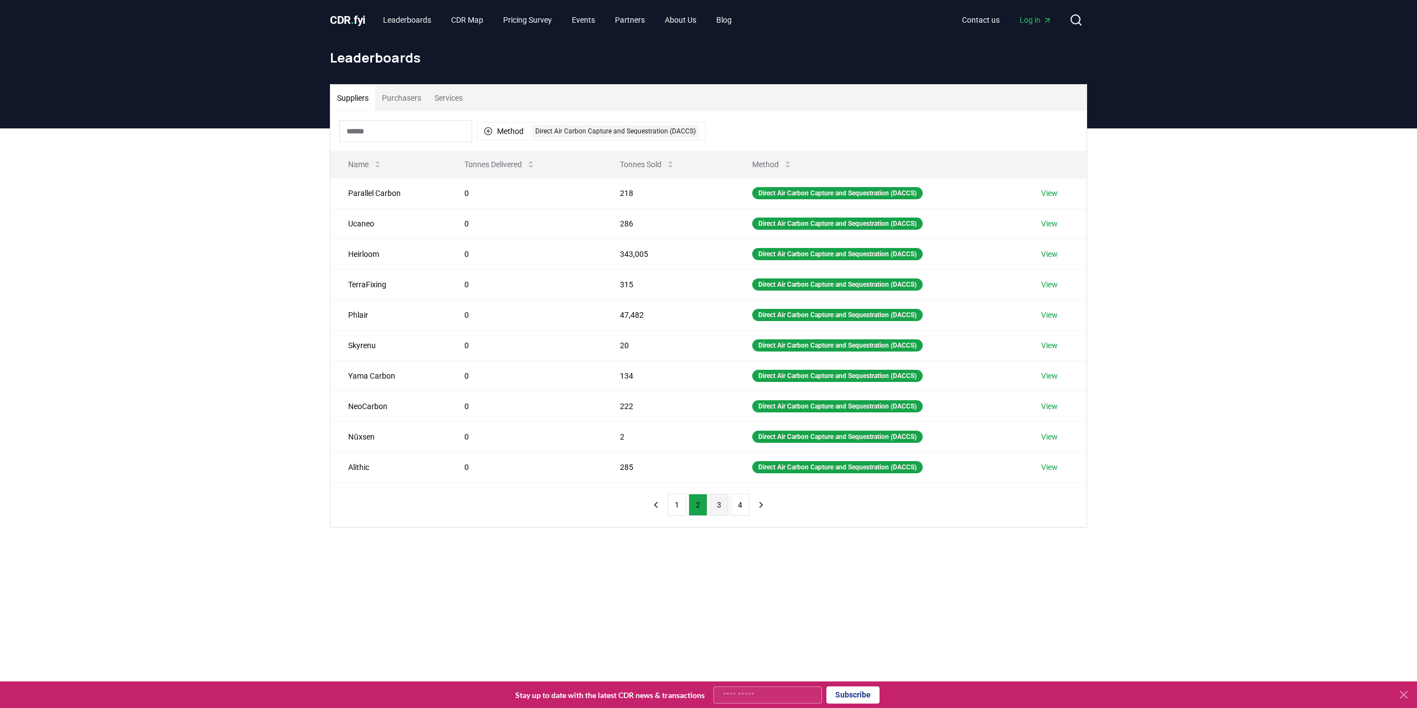
click at [723, 500] on button "3" at bounding box center [719, 505] width 19 height 22
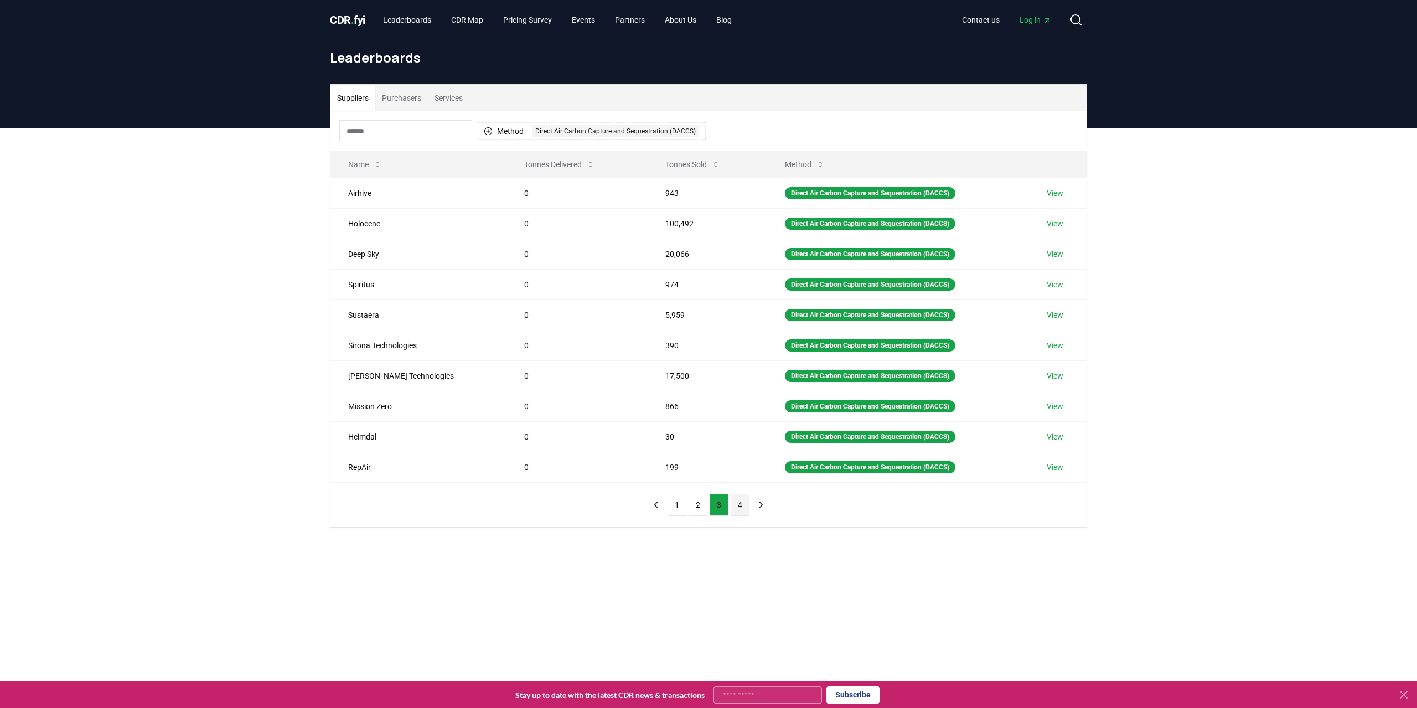
click at [745, 506] on button "4" at bounding box center [740, 505] width 19 height 22
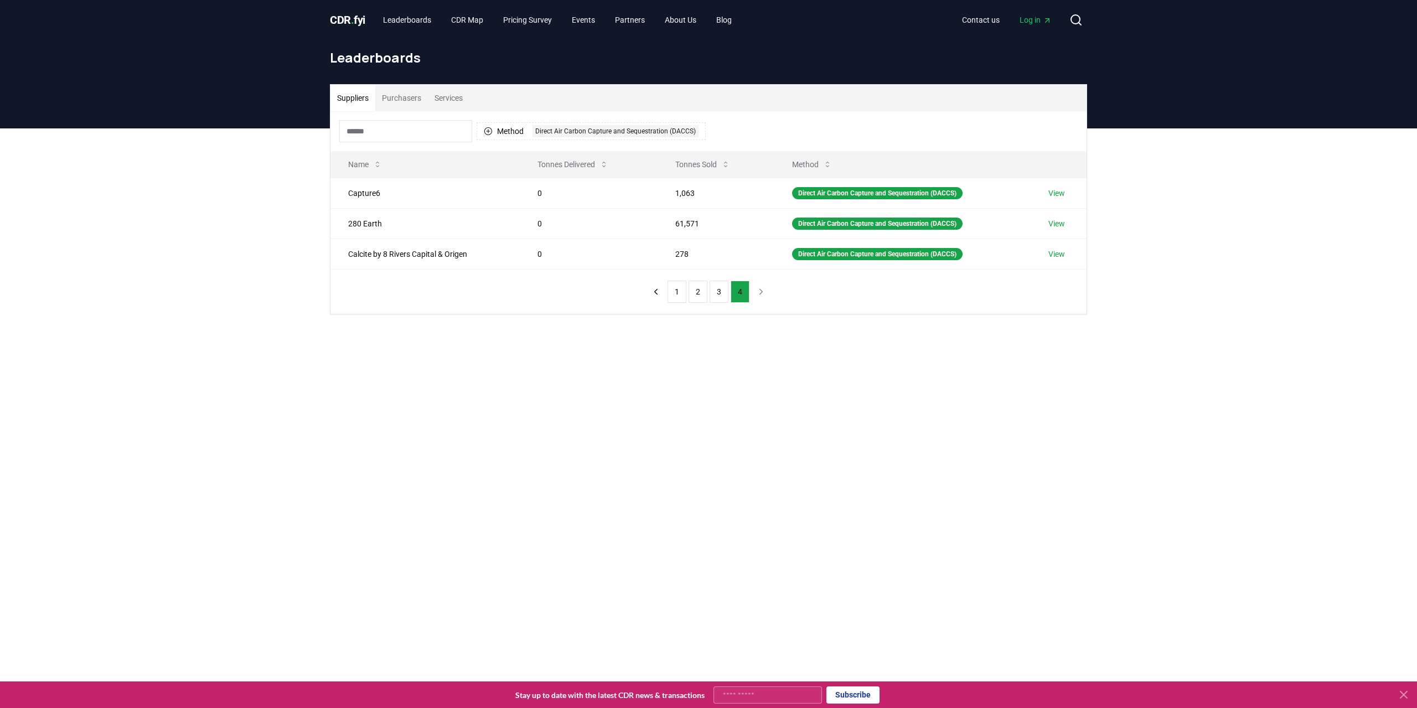
click at [452, 474] on main "Suppliers Purchasers Services Method 1 Direct Air Carbon Capture and Sequestrat…" at bounding box center [708, 482] width 1417 height 708
click at [676, 288] on button "1" at bounding box center [677, 292] width 19 height 22
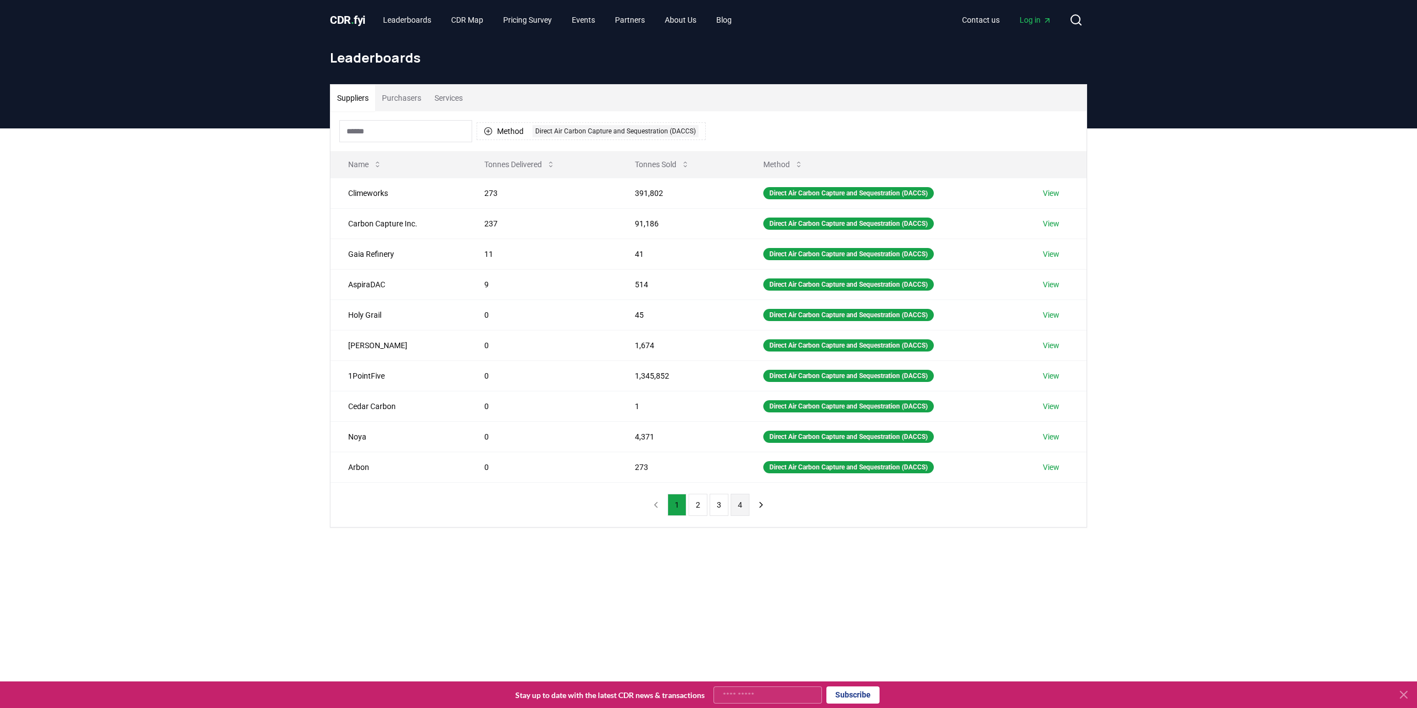
click at [739, 502] on button "4" at bounding box center [740, 505] width 19 height 22
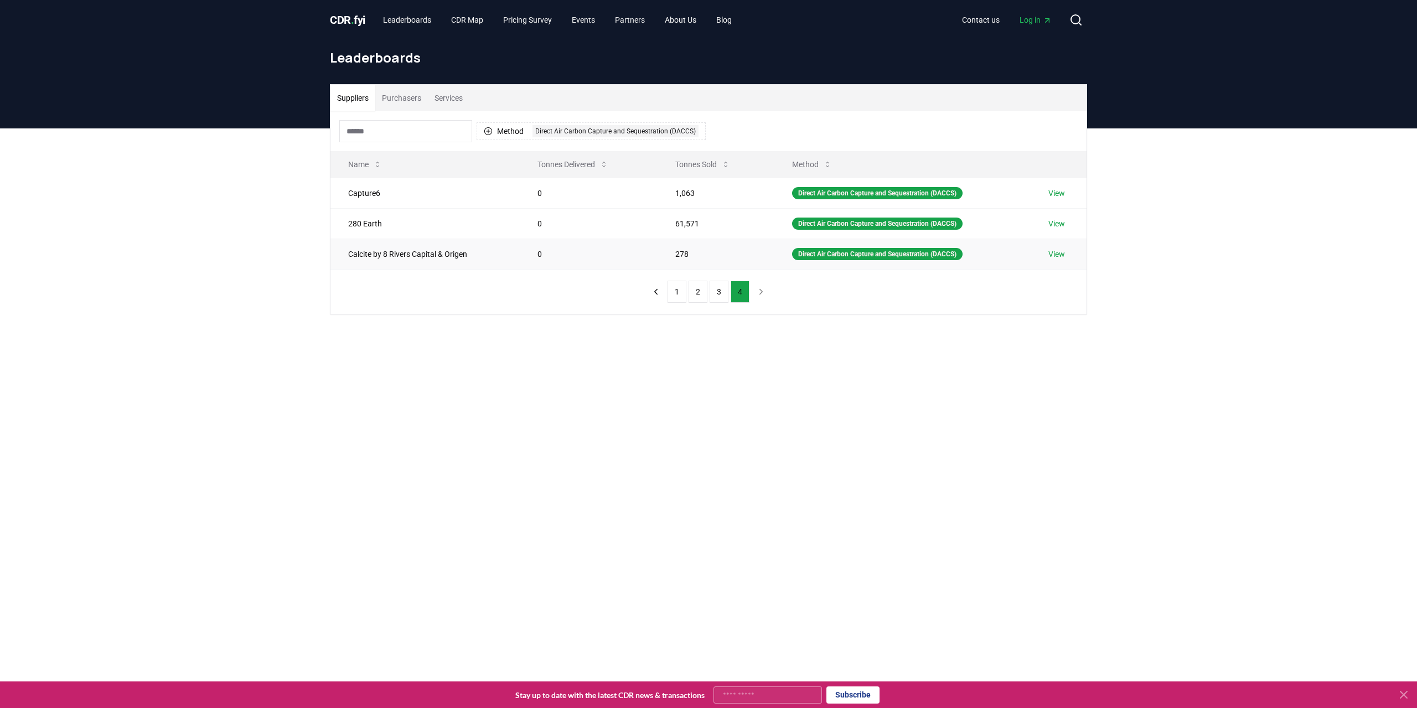
click at [444, 249] on td "Calcite by 8 Rivers Capital & Origen" at bounding box center [425, 254] width 189 height 30
click at [407, 130] on input at bounding box center [405, 131] width 133 height 22
type input "*"
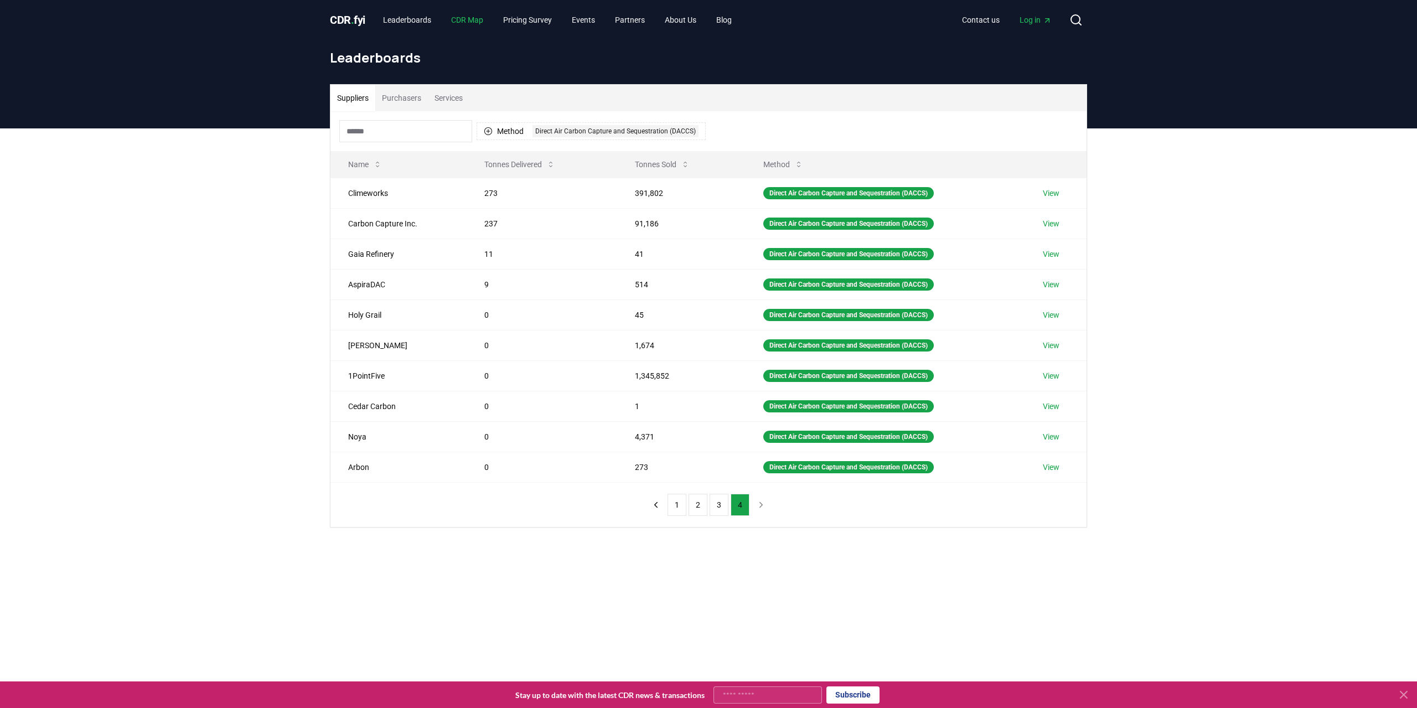
click at [465, 15] on link "CDR Map" at bounding box center [467, 20] width 50 height 20
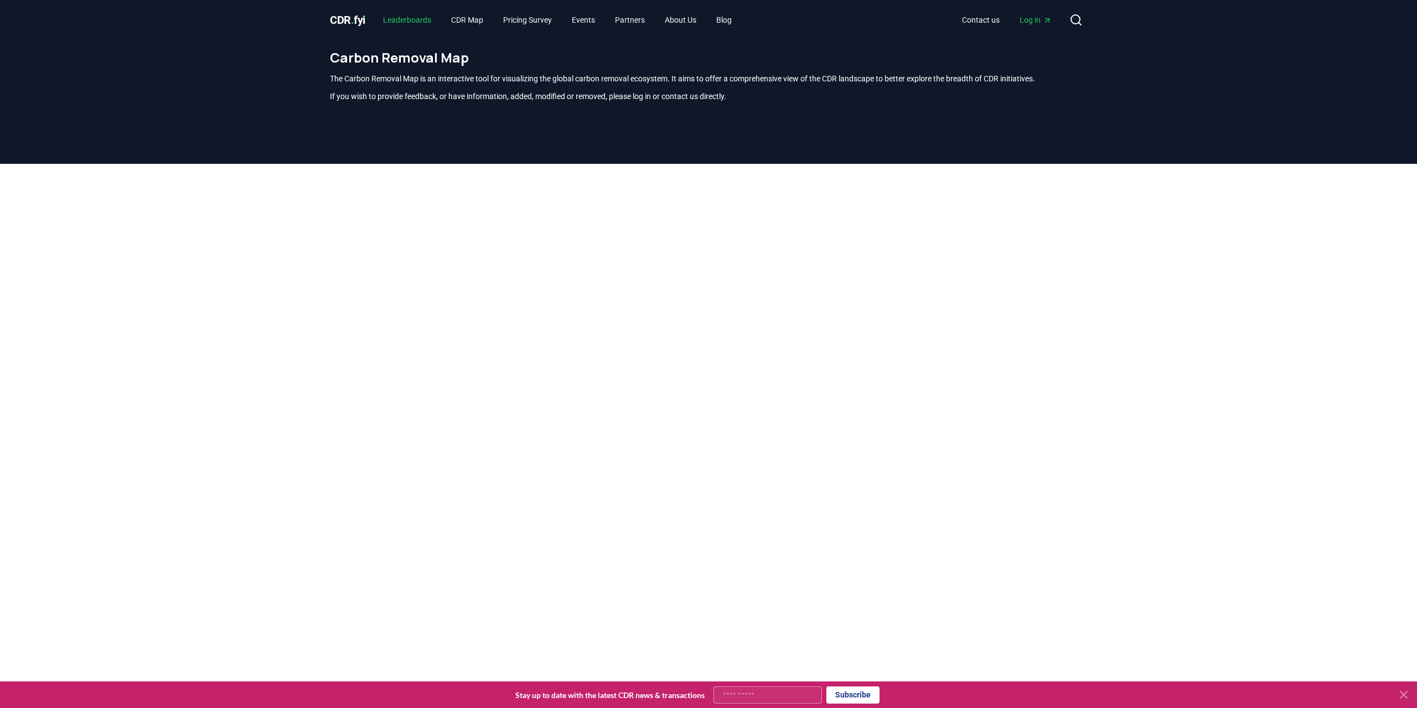
click at [435, 16] on link "Leaderboards" at bounding box center [407, 20] width 66 height 20
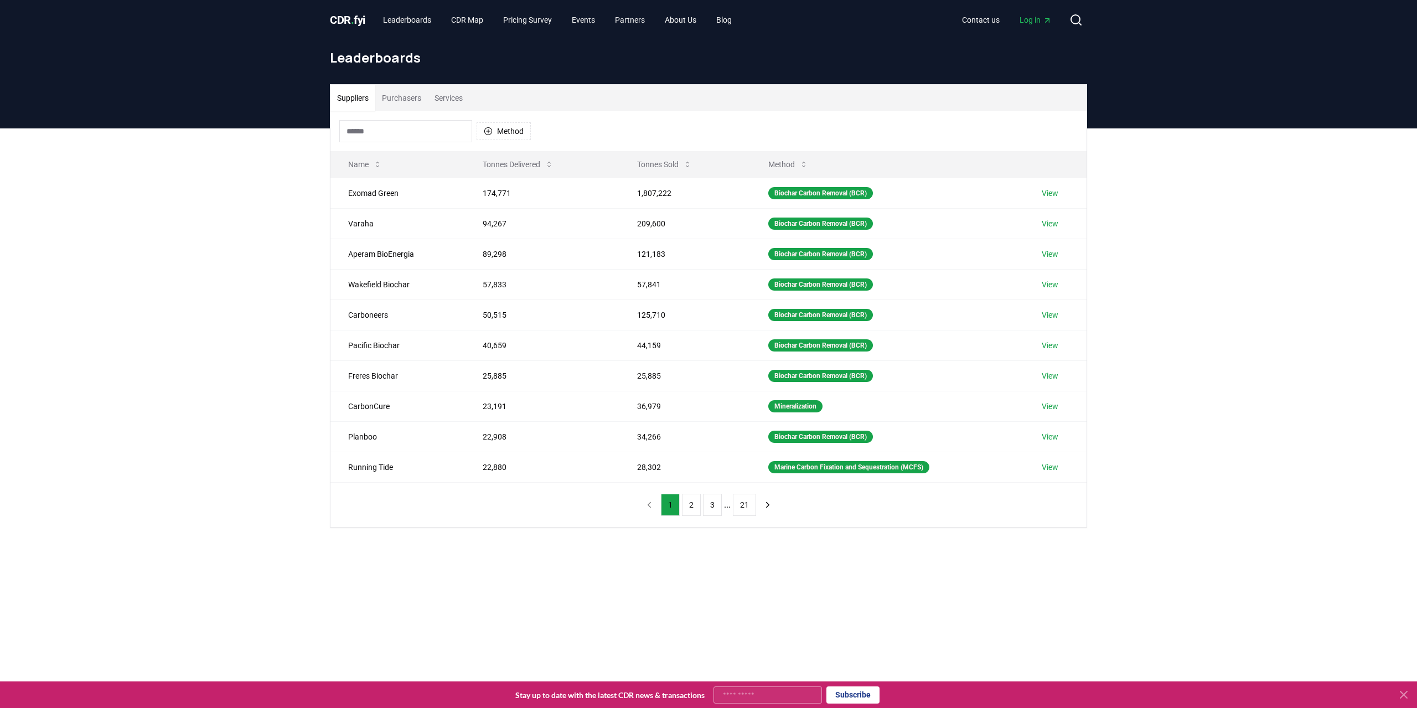
click at [357, 17] on span "CDR . fyi" at bounding box center [347, 19] width 35 height 13
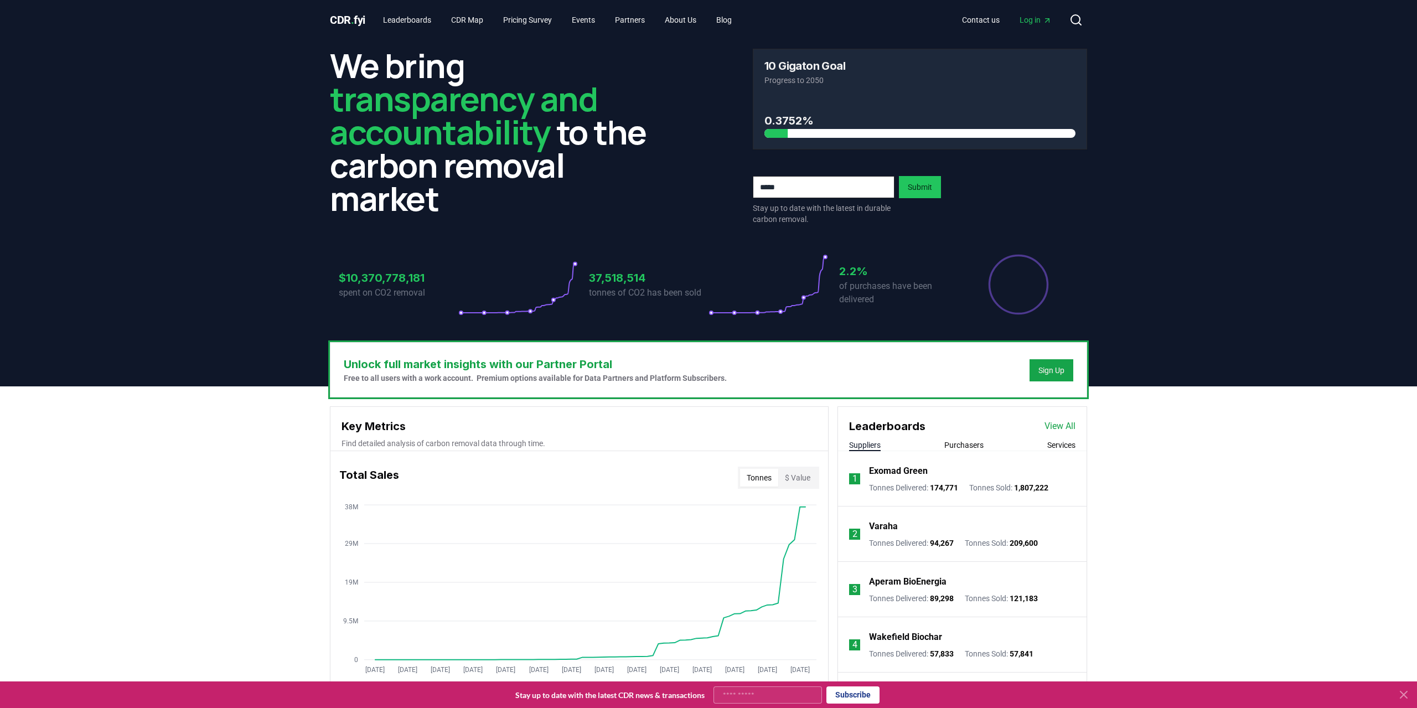
click at [1035, 15] on span "Log in" at bounding box center [1036, 19] width 32 height 11
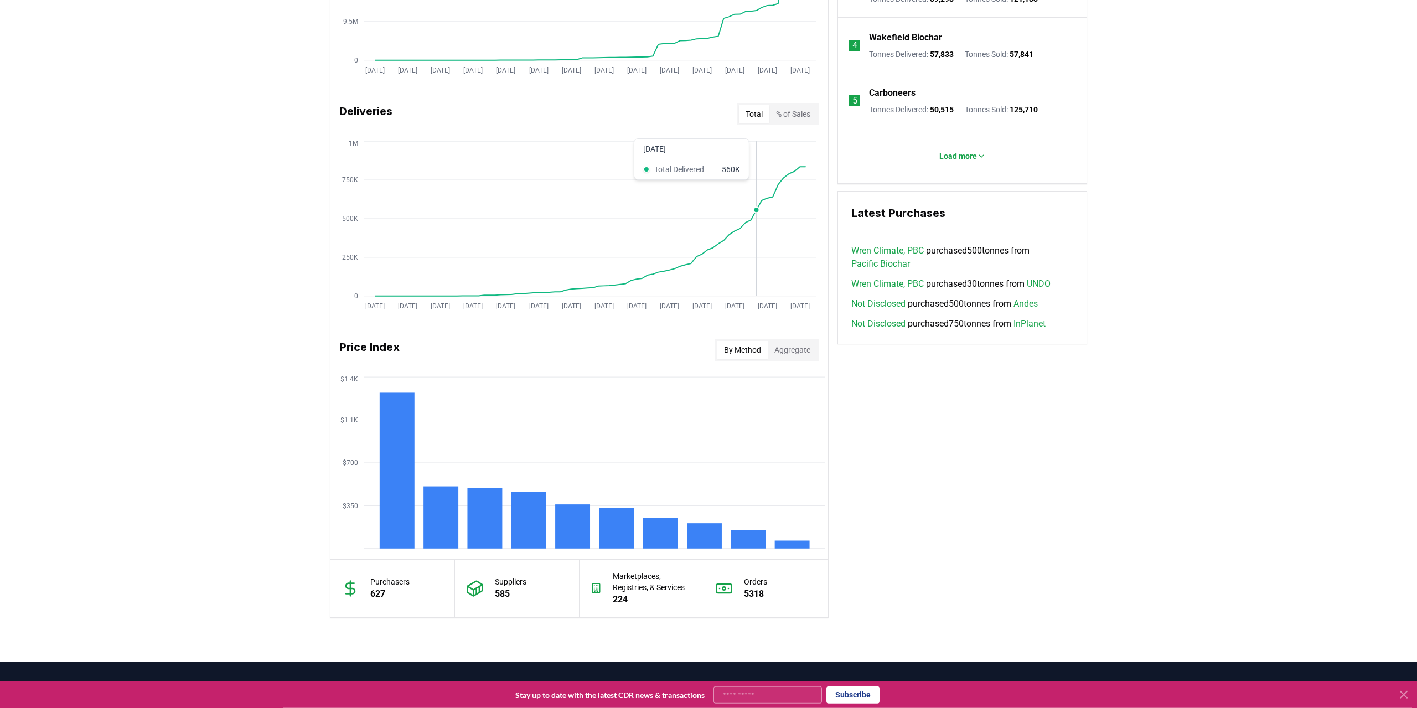
scroll to position [691, 0]
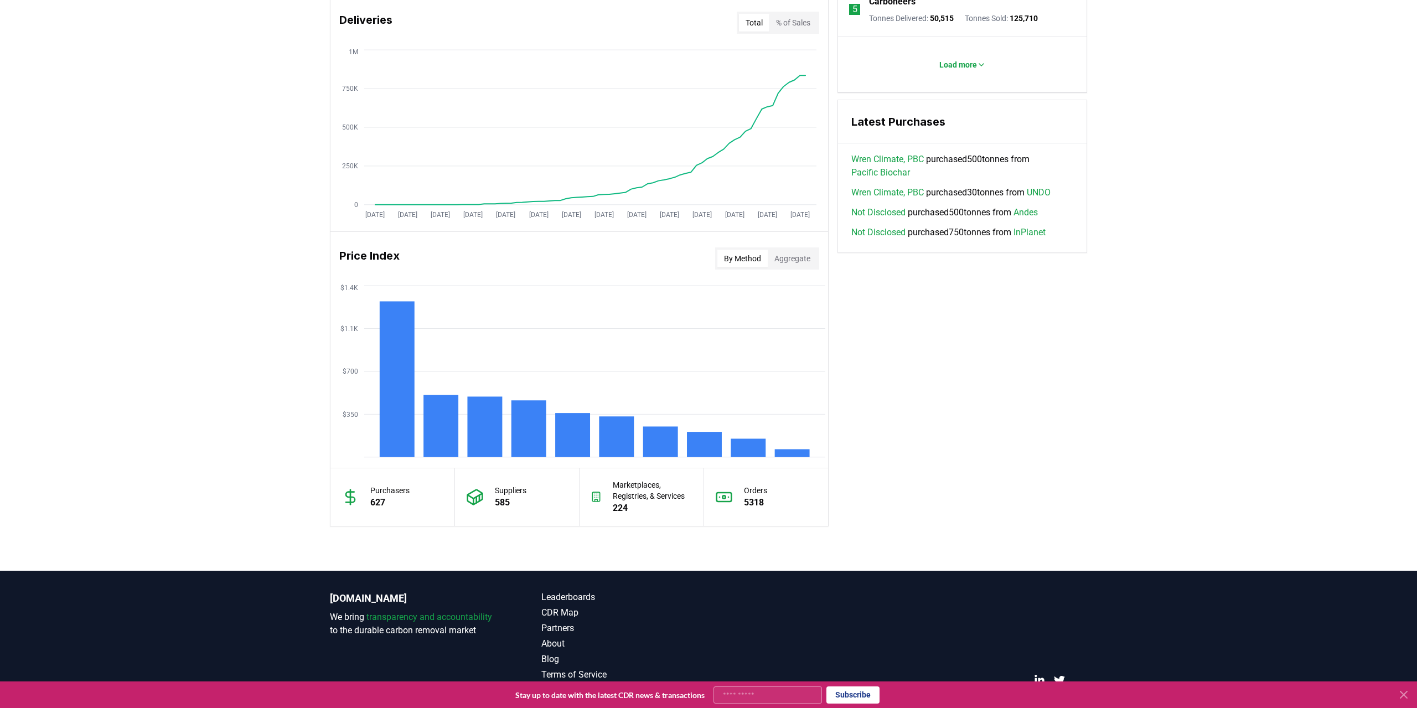
click at [801, 262] on button "Aggregate" at bounding box center [792, 259] width 49 height 18
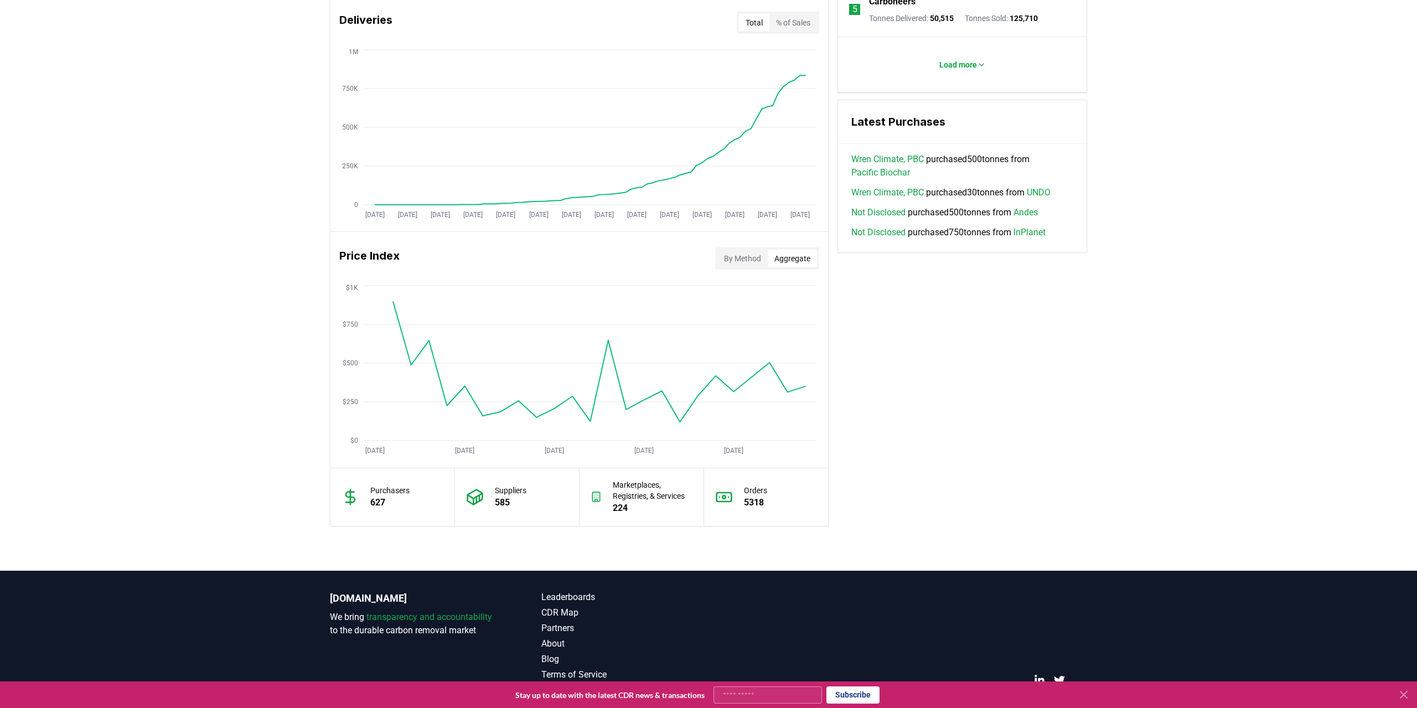
click at [1013, 389] on div "Key Metrics Find detailed analysis of carbon removal data through time. Total S…" at bounding box center [708, 120] width 757 height 811
